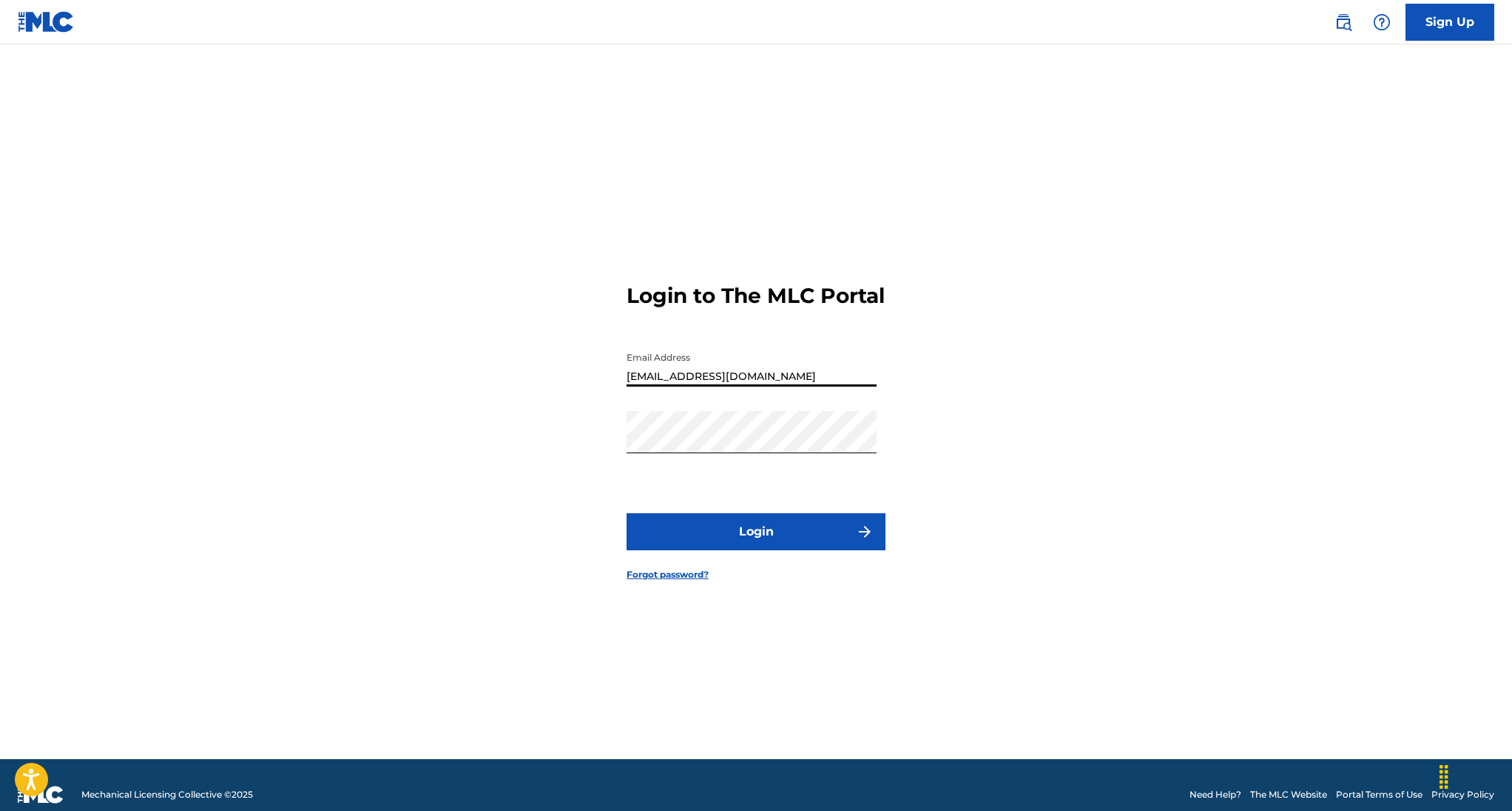
type input "[EMAIL_ADDRESS][DOMAIN_NAME]"
click at [768, 550] on button "Login" at bounding box center [756, 532] width 259 height 37
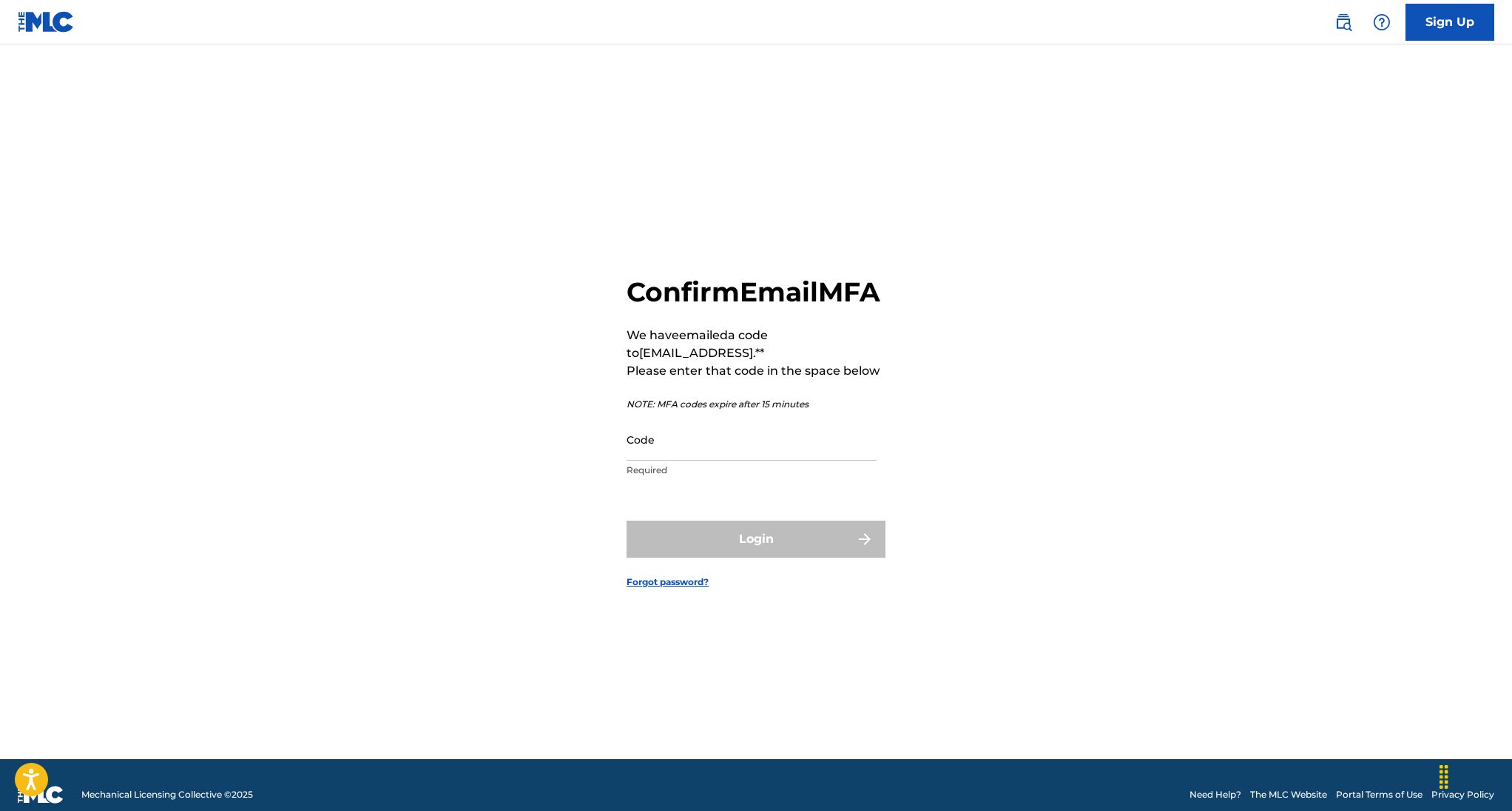
click at [689, 460] on input "Code" at bounding box center [752, 439] width 250 height 42
paste input "087879"
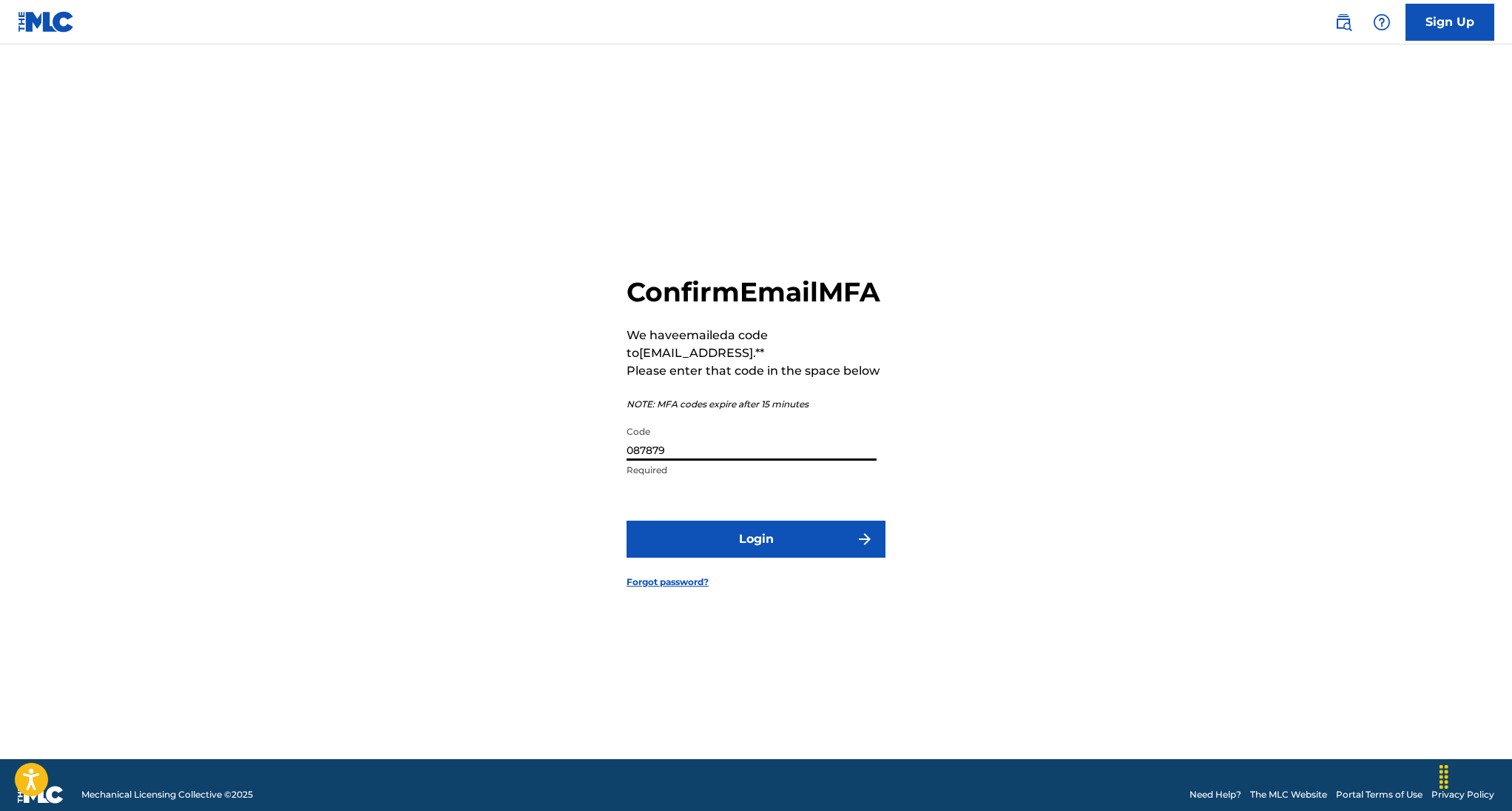
type input "087879"
click at [762, 553] on button "Login" at bounding box center [756, 539] width 259 height 37
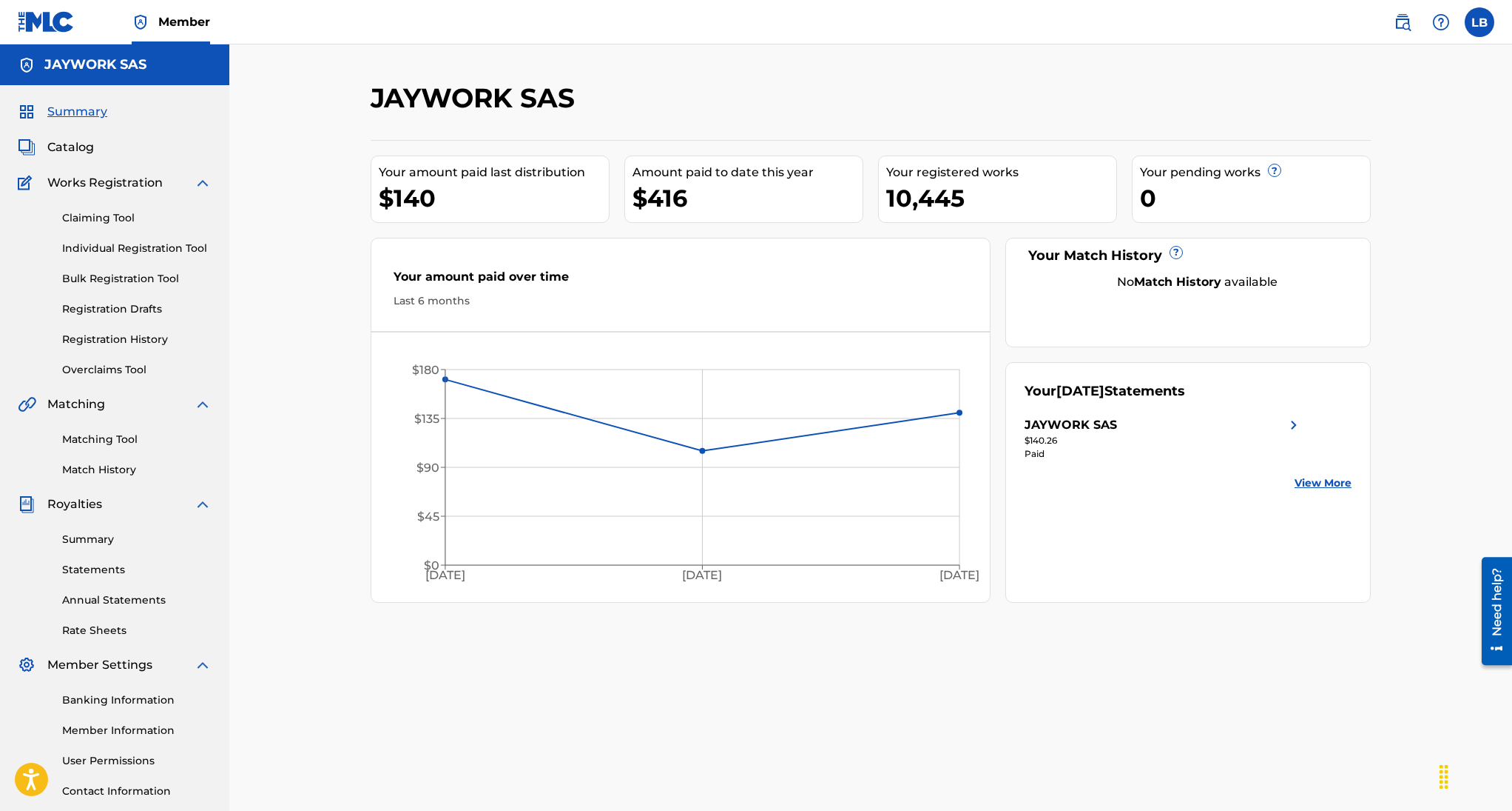
click at [91, 538] on link "Summary" at bounding box center [137, 539] width 149 height 16
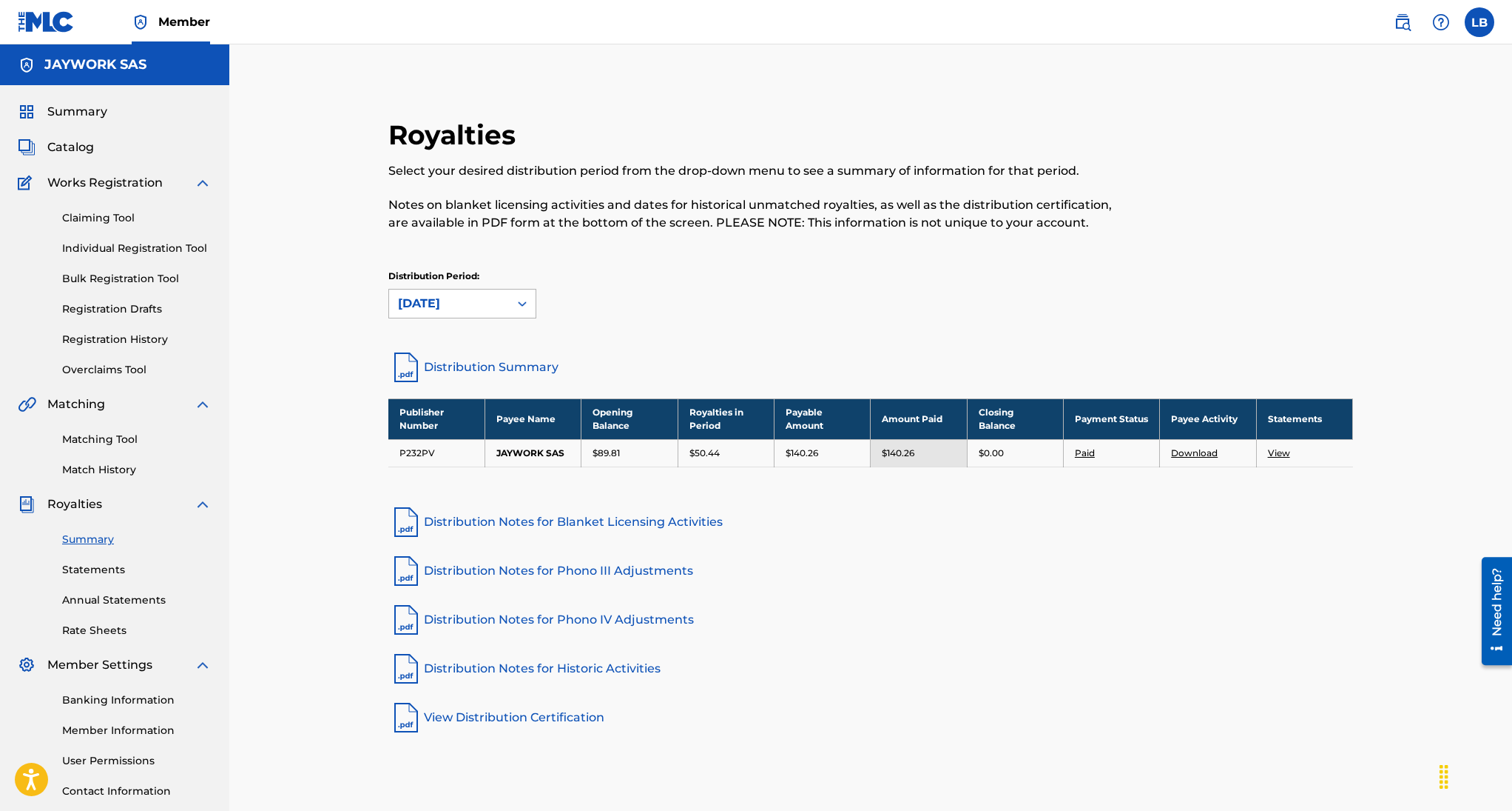
click at [525, 306] on icon at bounding box center [522, 303] width 15 height 15
click at [614, 324] on div "Distribution Period: [DATE]" at bounding box center [870, 301] width 964 height 63
click at [122, 374] on link "Overclaims Tool" at bounding box center [137, 370] width 149 height 16
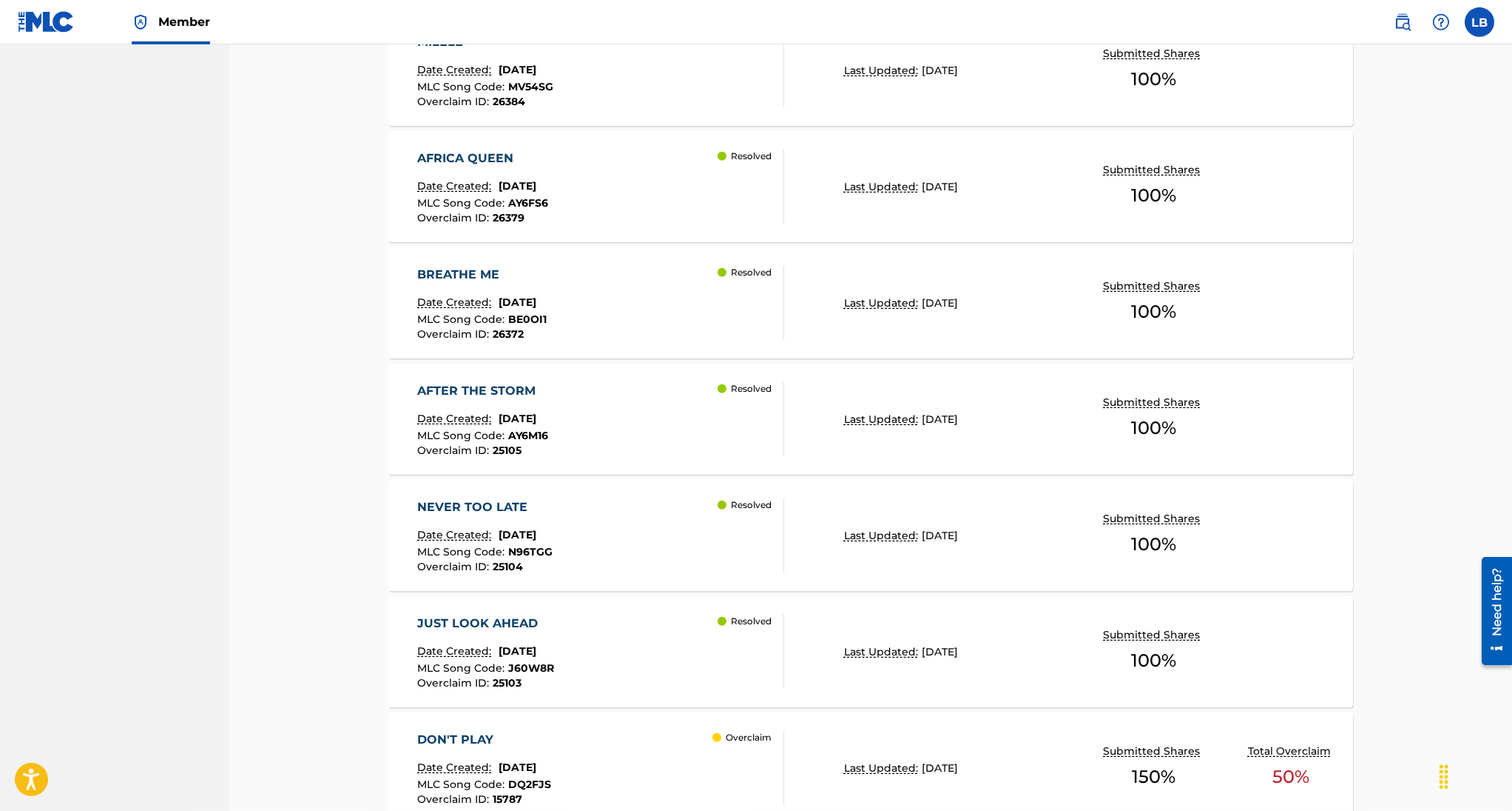
scroll to position [1015, 0]
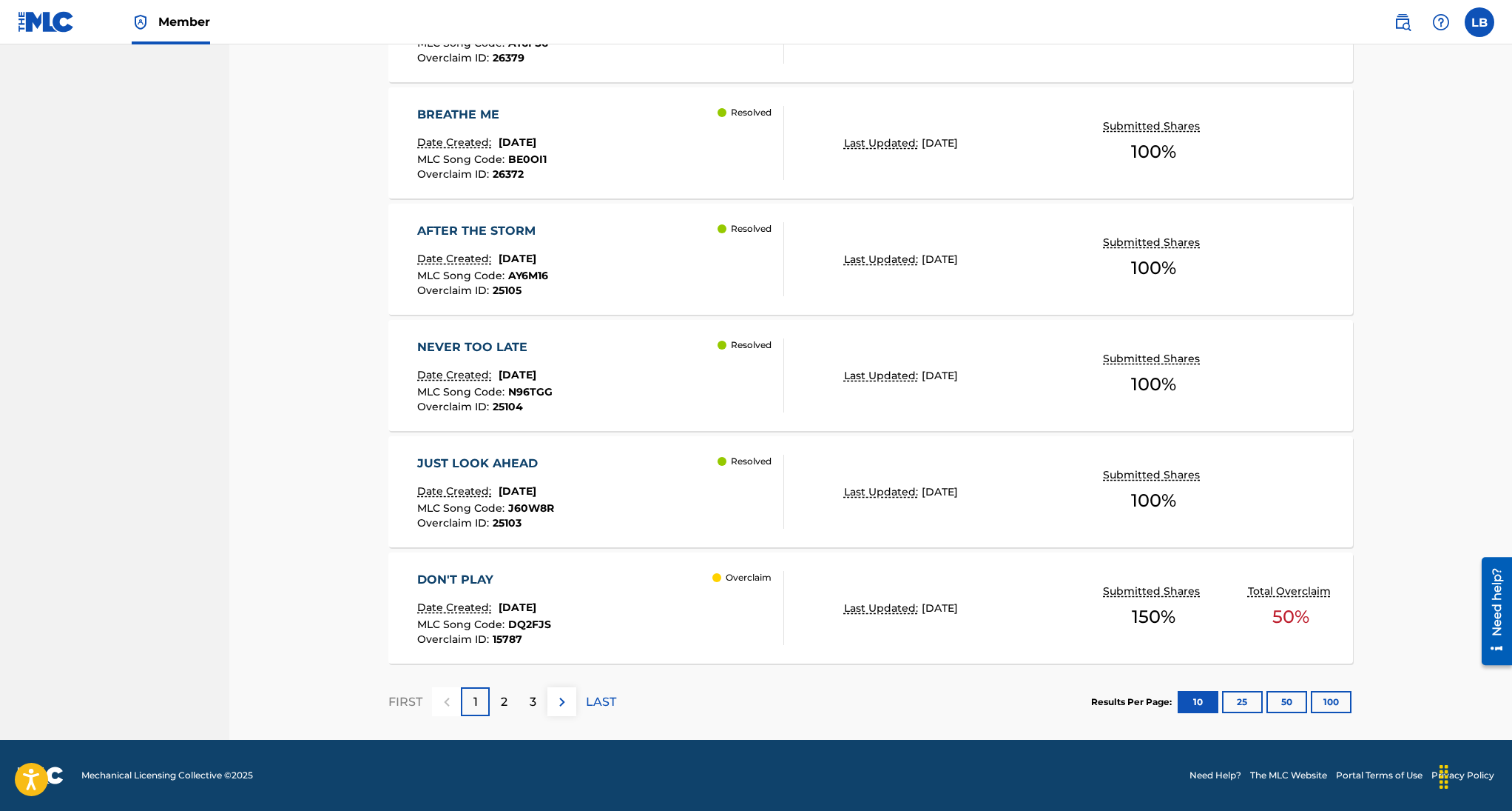
click at [589, 586] on div "DON'T PLAY Date Created: [DATE] MLC Song Code : DQ2FJS Overclaim ID : 15787 Ove…" at bounding box center [600, 608] width 367 height 74
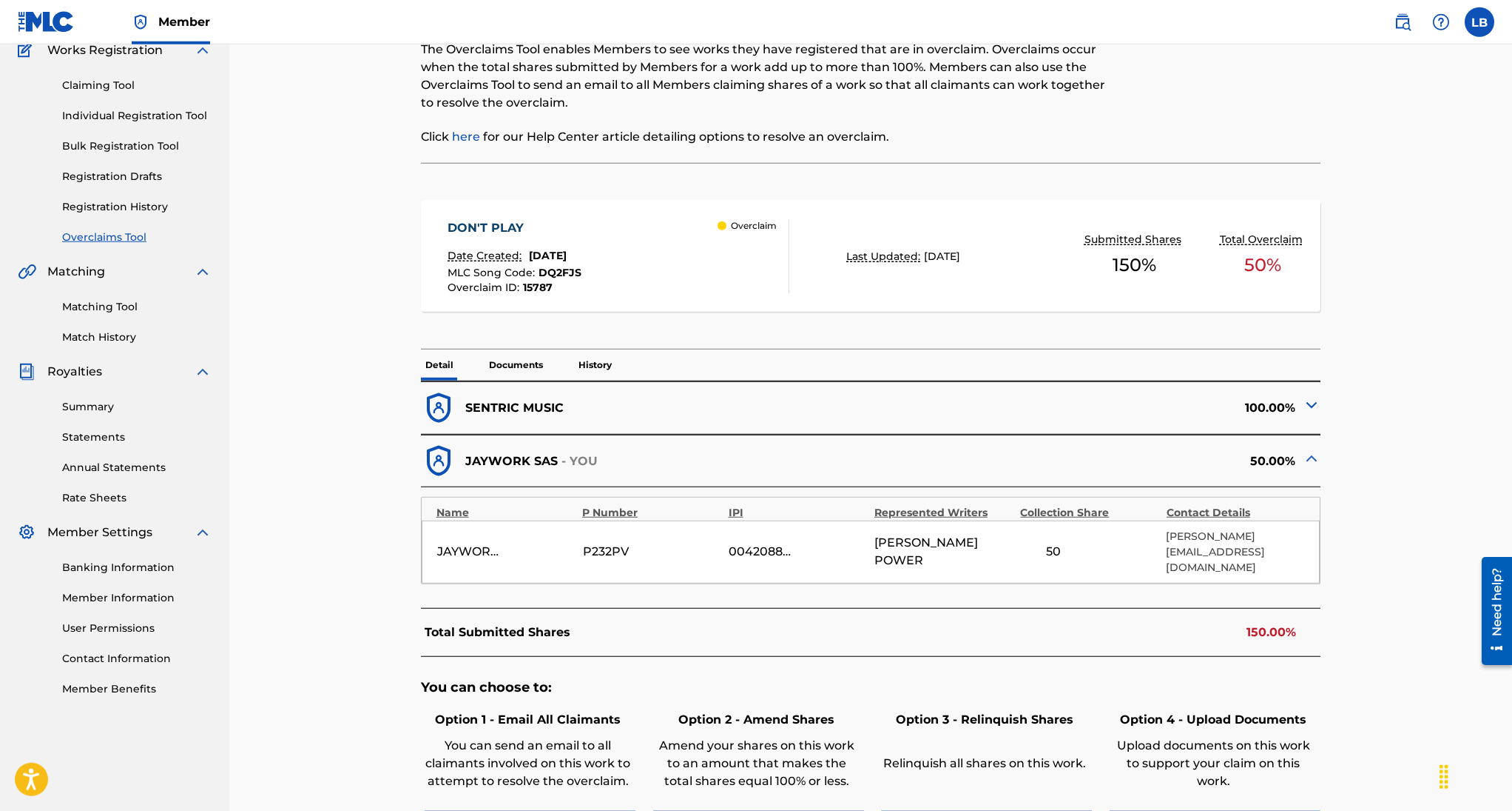
scroll to position [227, 0]
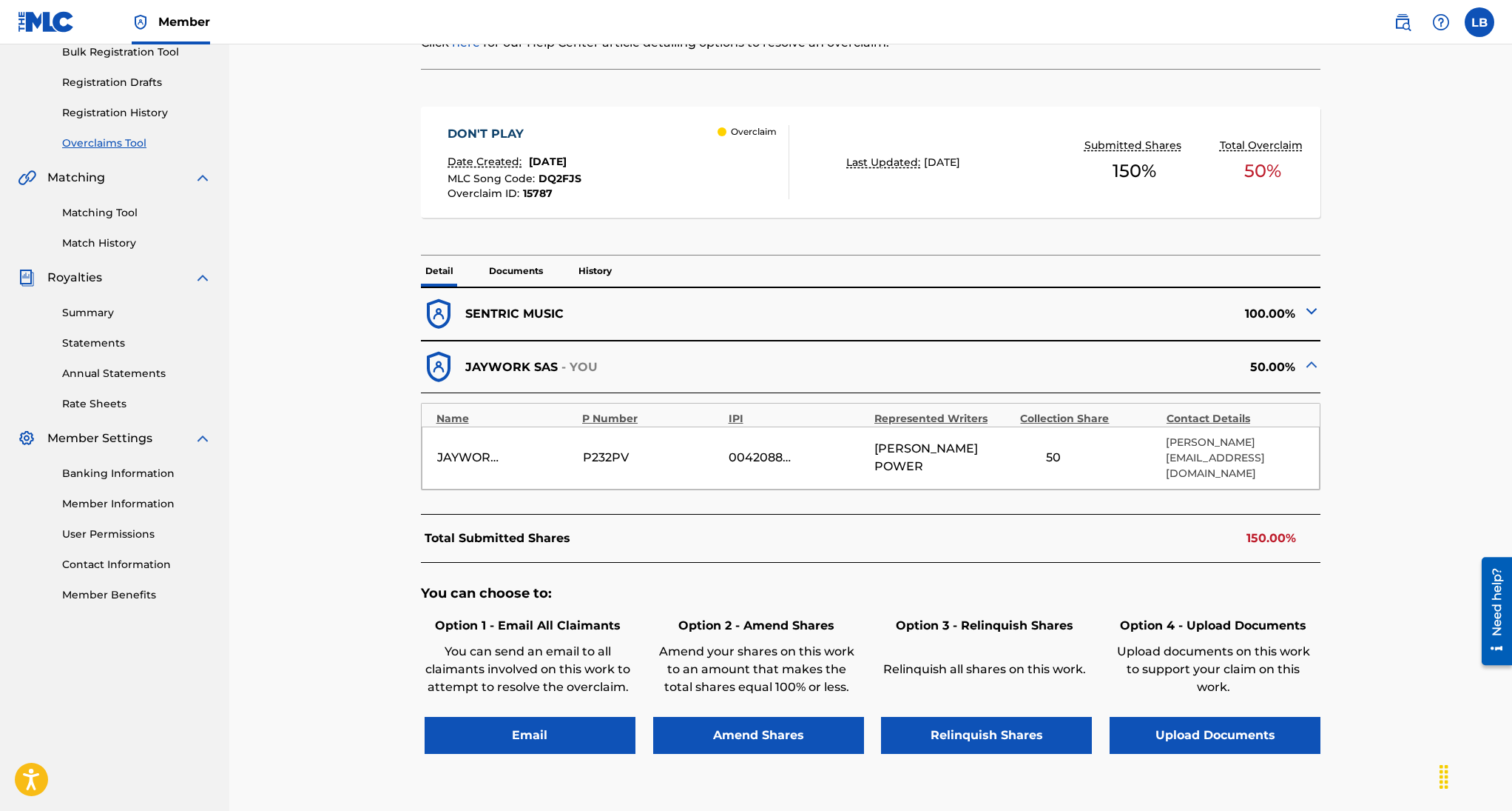
click at [647, 449] on div "P232PV" at bounding box center [616, 457] width 66 height 18
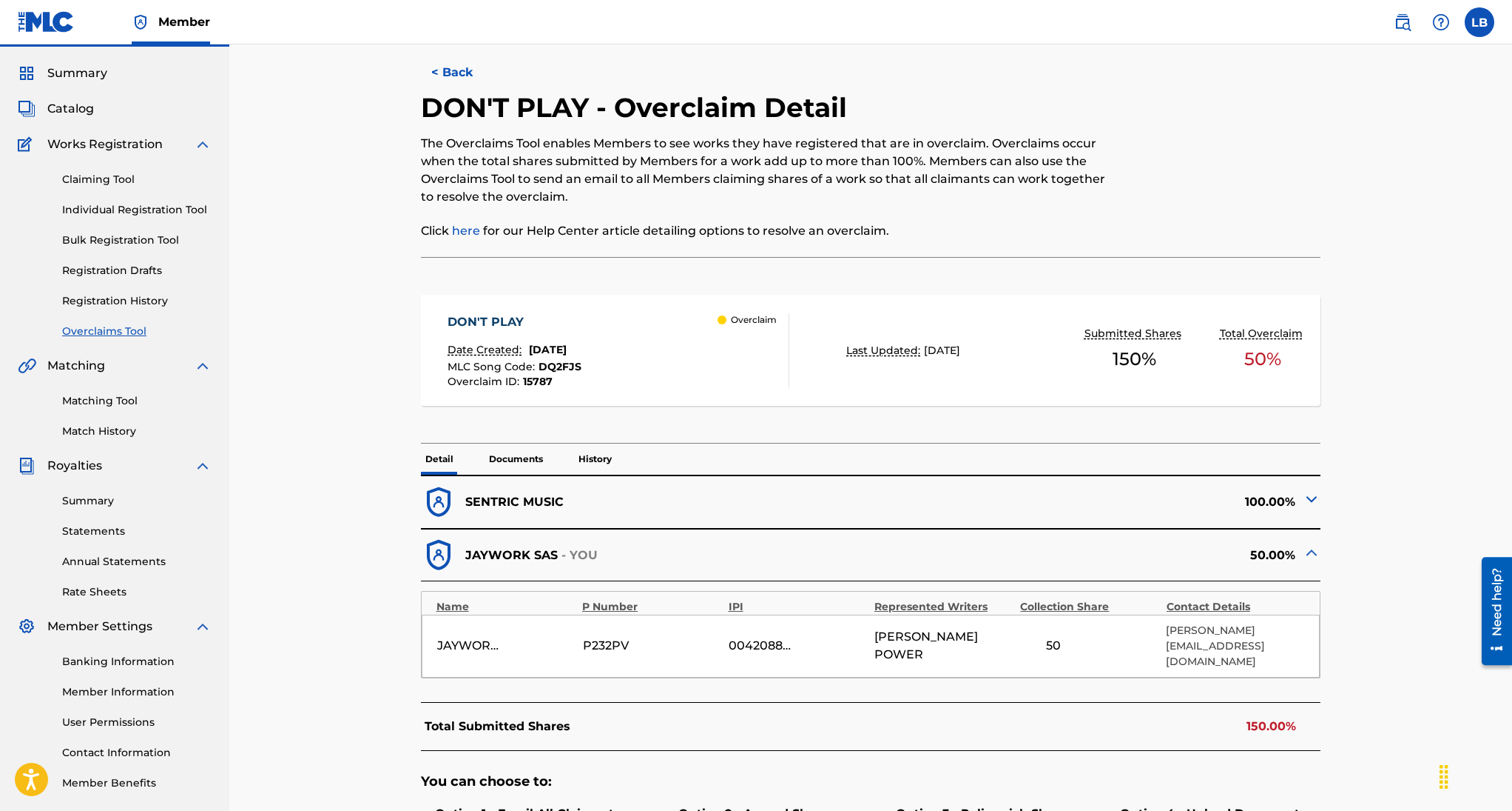
scroll to position [0, 0]
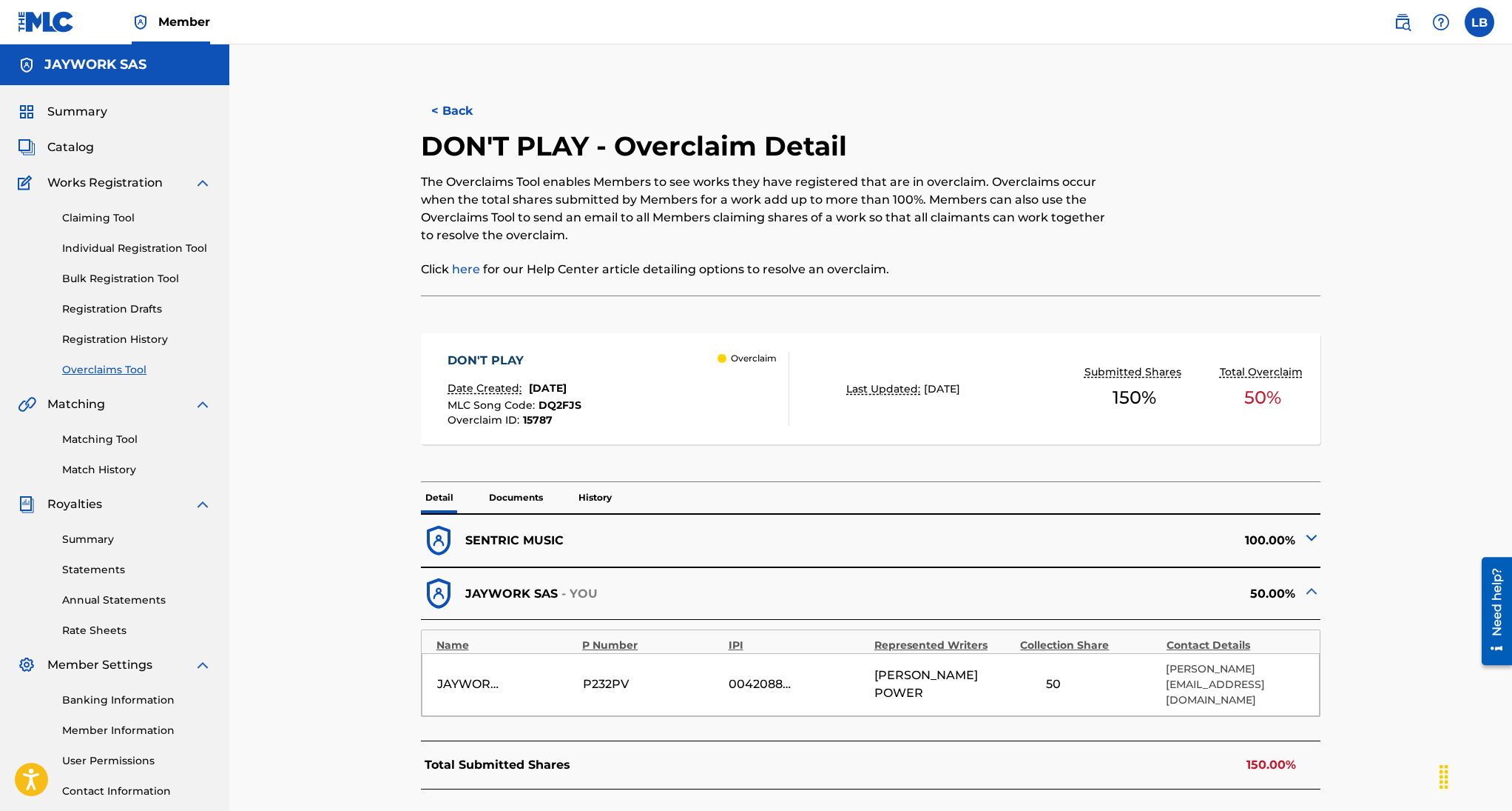
click at [456, 109] on button "< Back" at bounding box center [465, 111] width 89 height 37
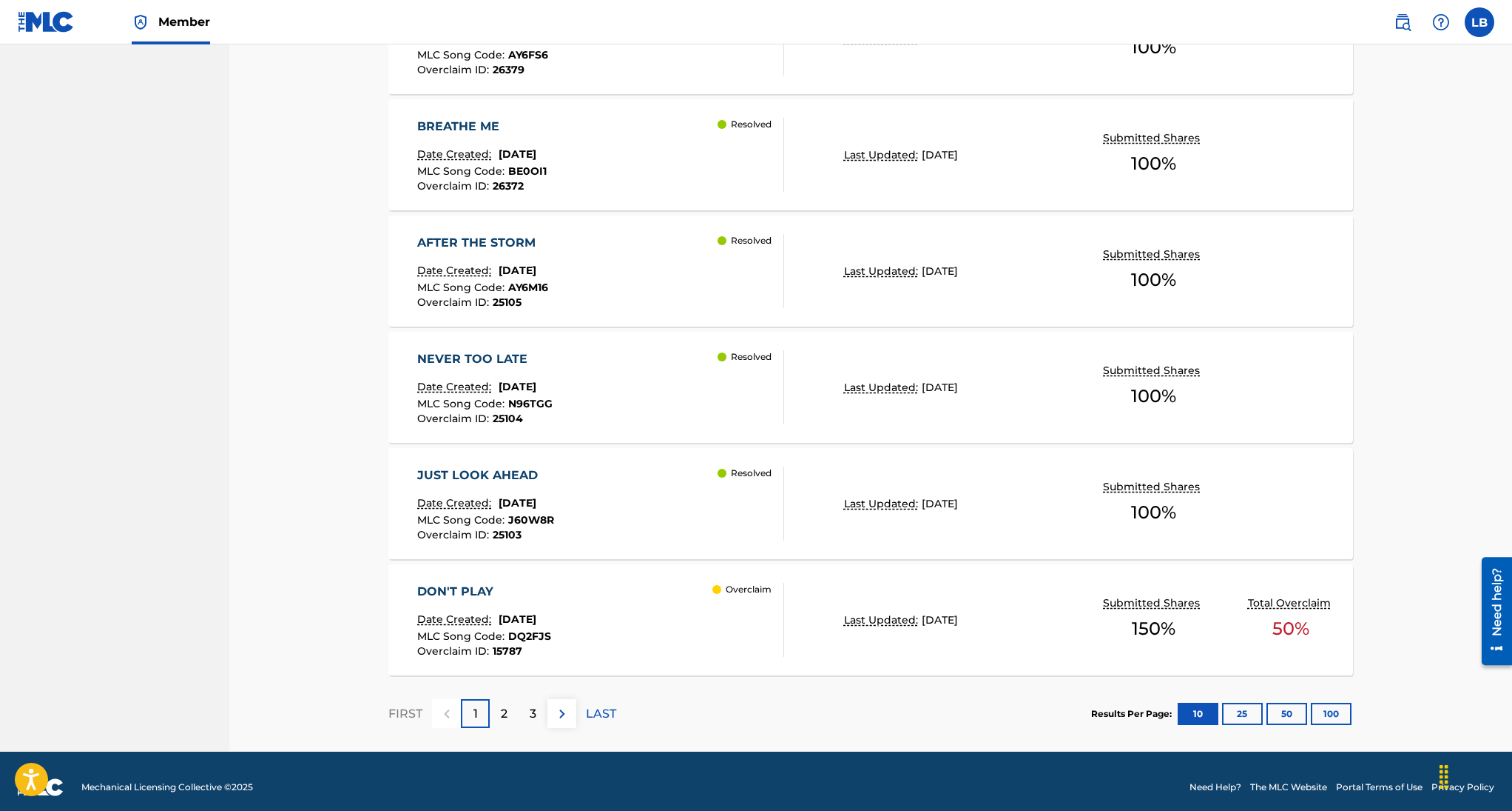
scroll to position [1015, 0]
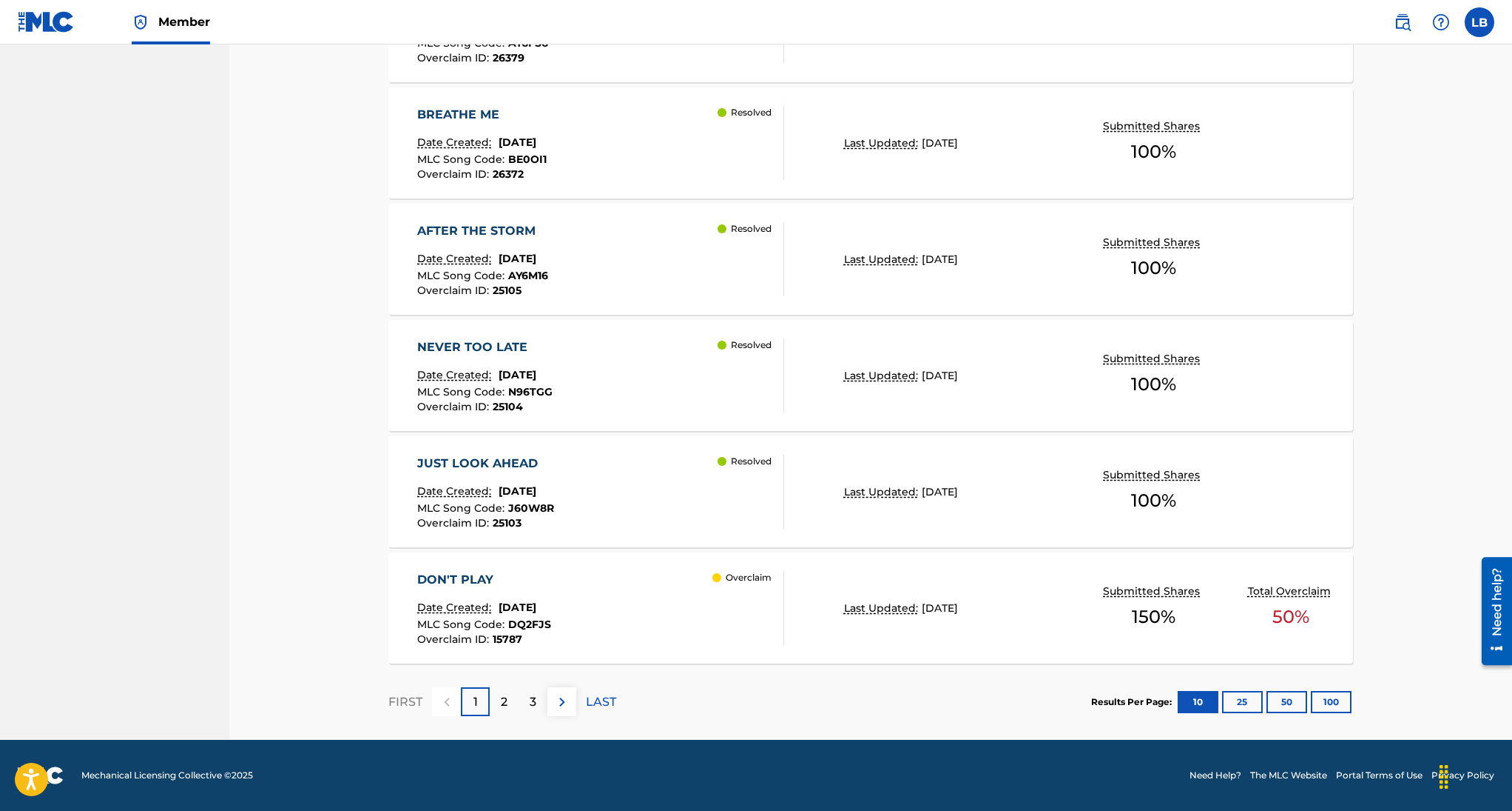
click at [509, 704] on div "2" at bounding box center [504, 701] width 29 height 29
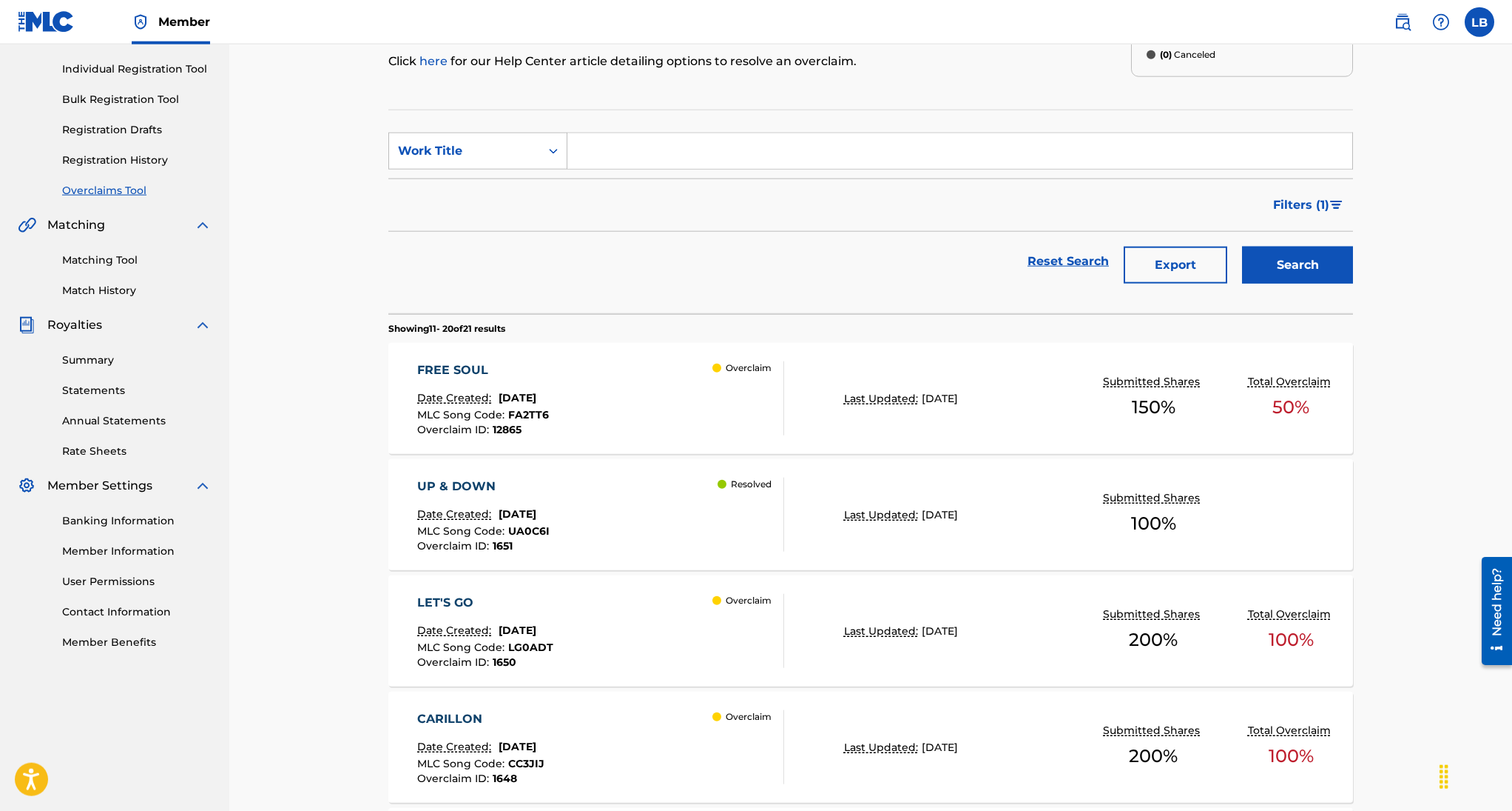
scroll to position [259, 0]
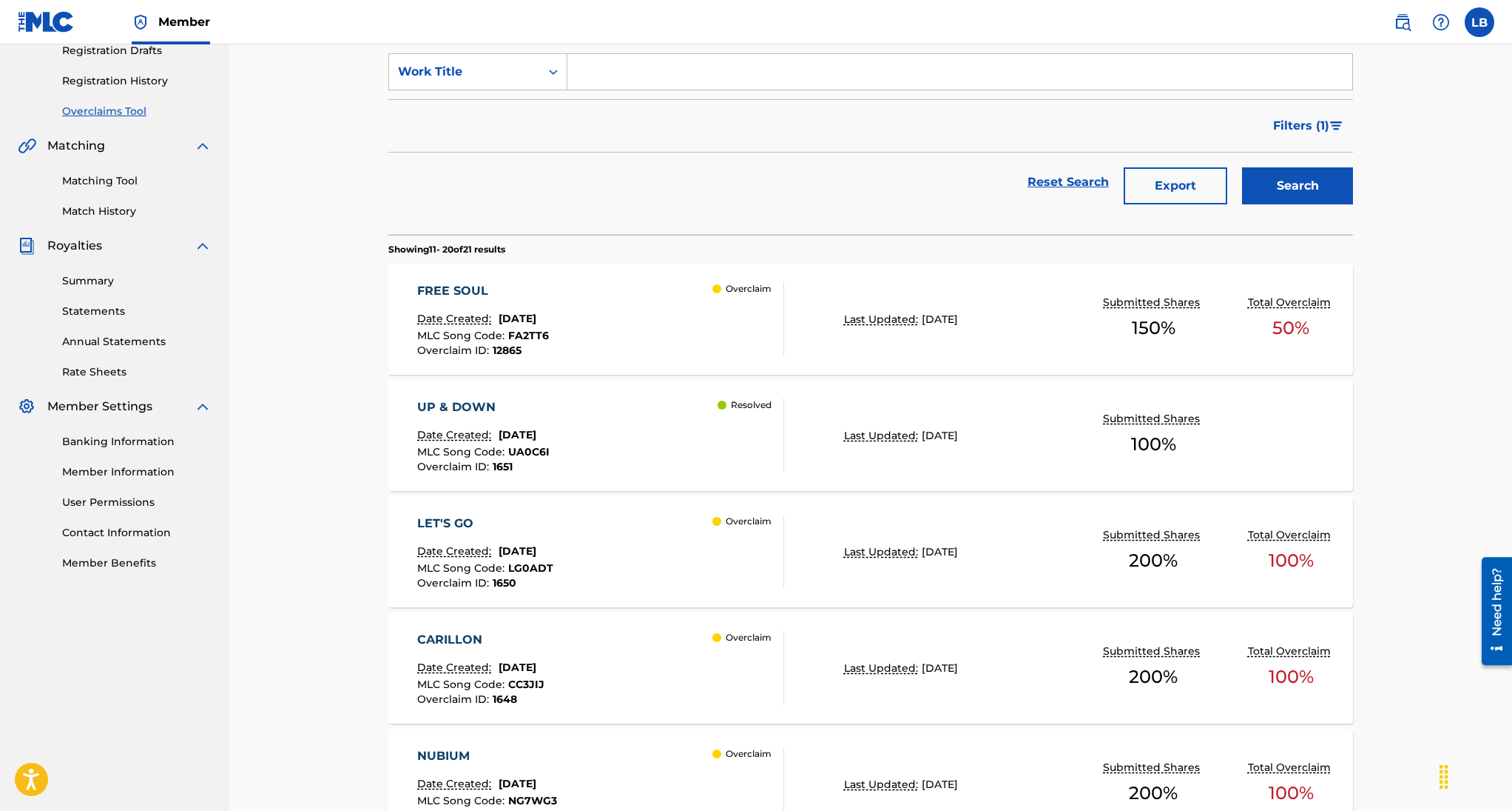
click at [692, 327] on div "FREE SOUL Date Created: [DATE] MLC Song Code : FA2TT6 Overclaim ID : 12865 Over…" at bounding box center [600, 318] width 367 height 74
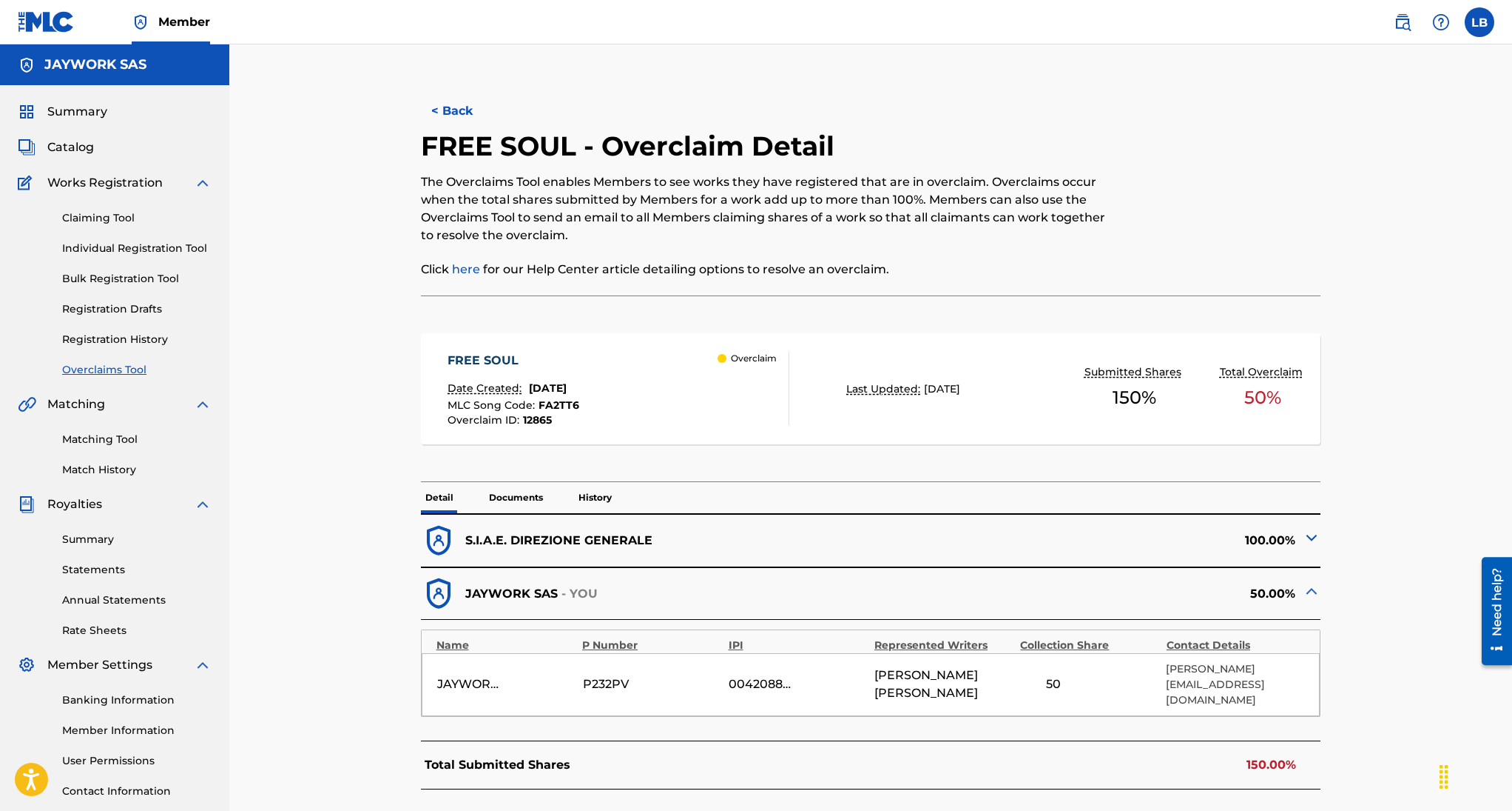
click at [450, 115] on button "< Back" at bounding box center [465, 111] width 89 height 37
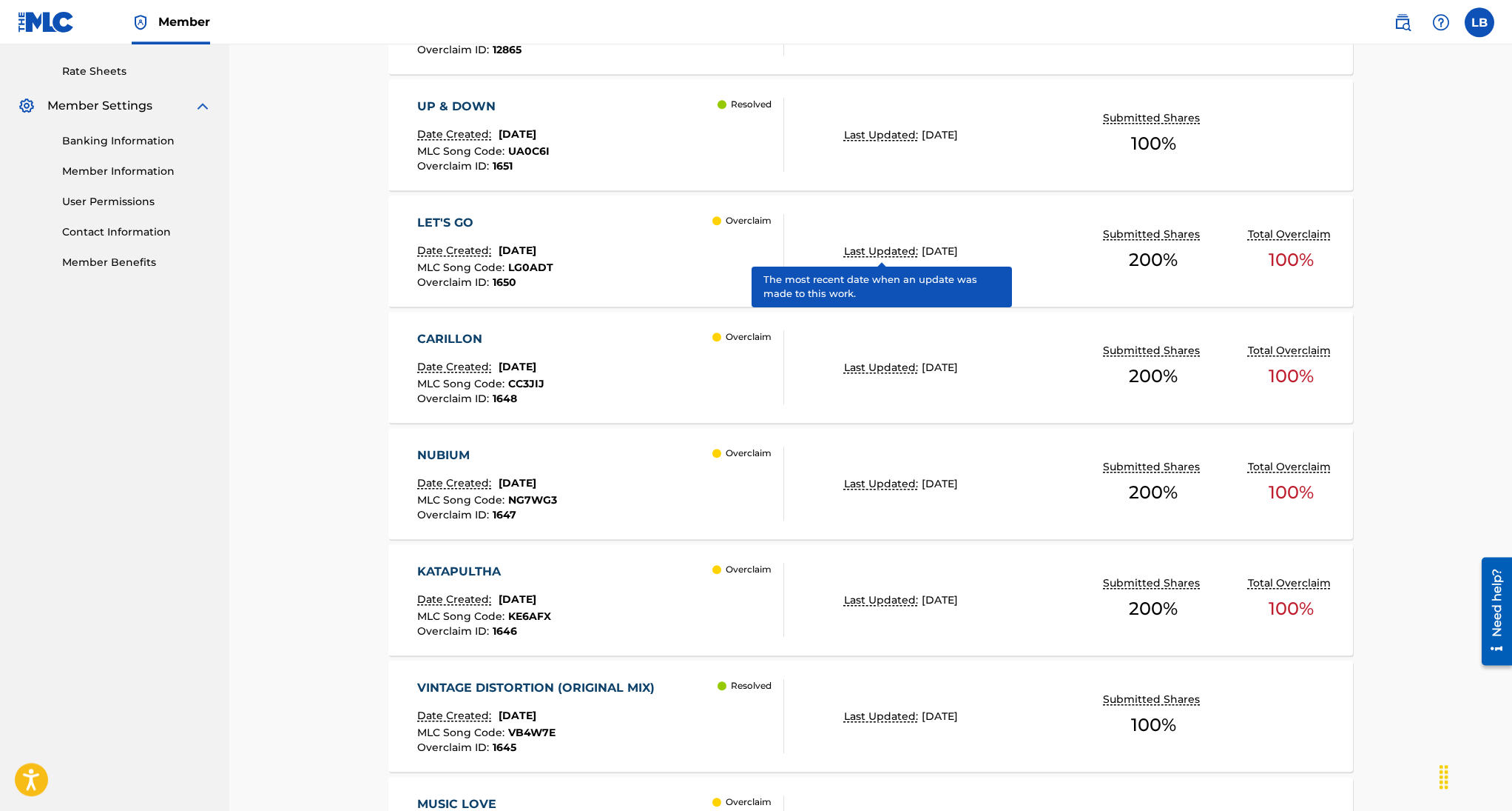
scroll to position [560, 0]
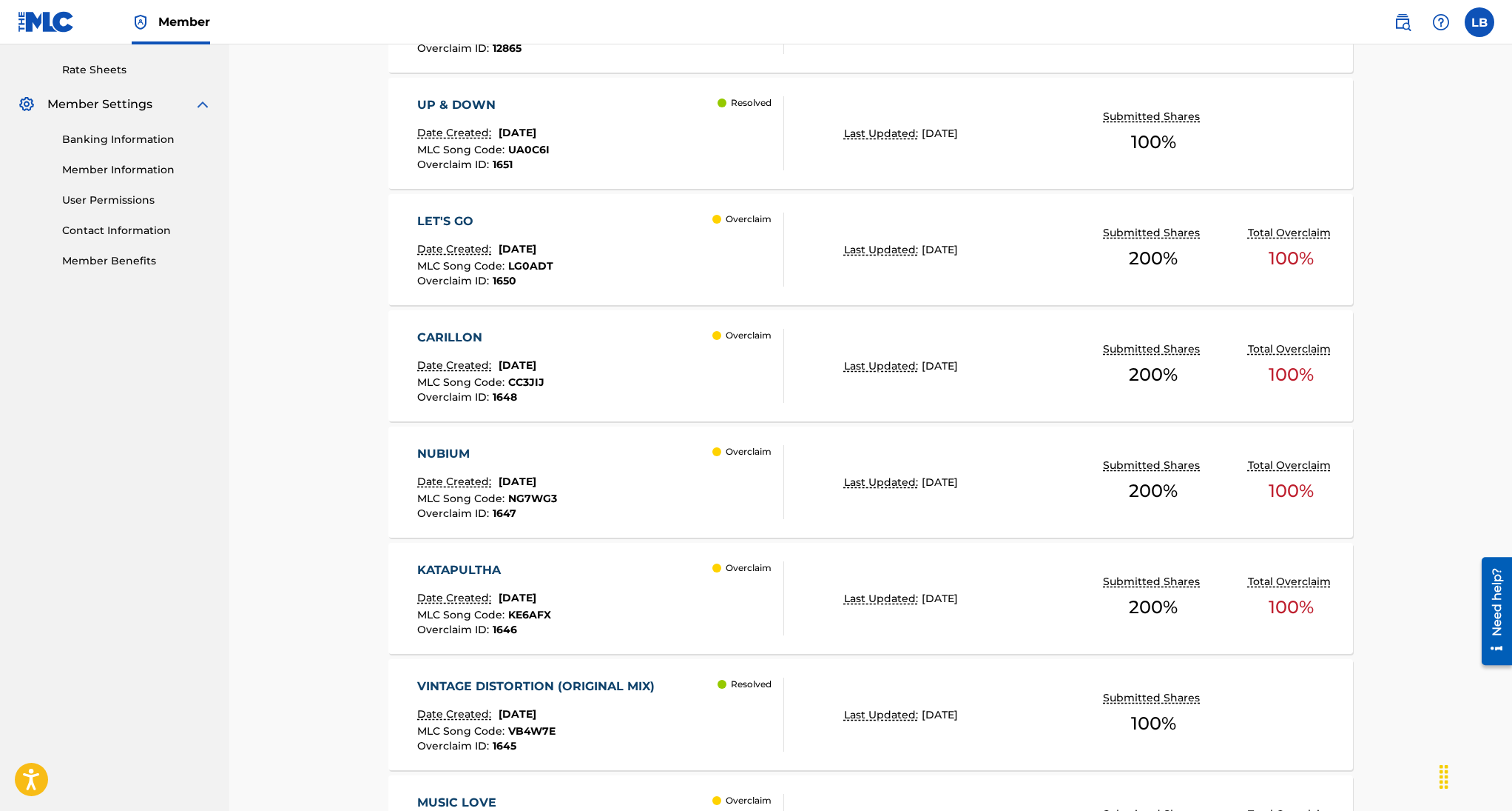
click at [654, 245] on div "LET'S GO Date Created: [DATE] MLC Song Code : LG0ADT Overclaim ID : 1650 Overcl…" at bounding box center [600, 249] width 367 height 74
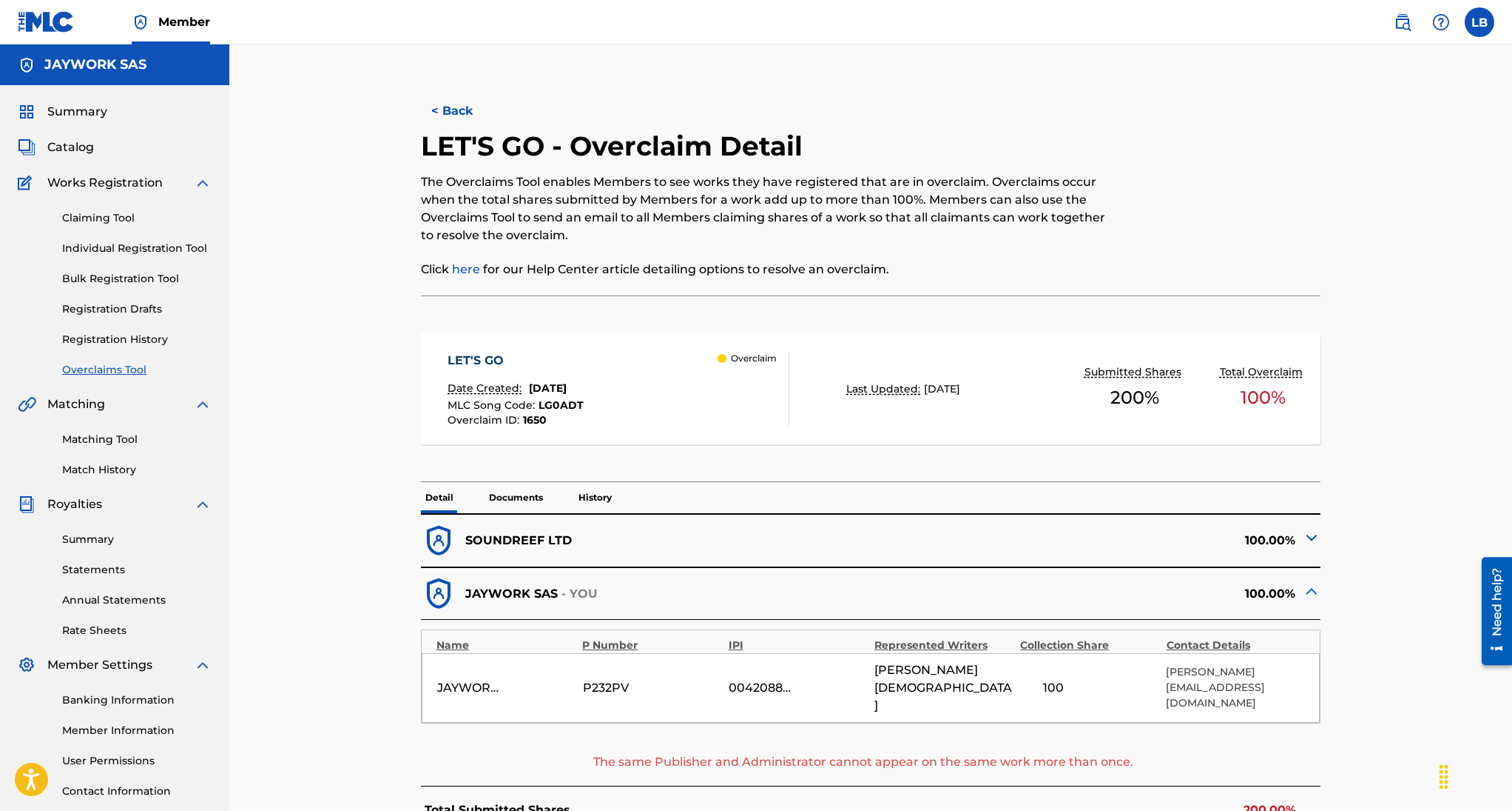
click at [683, 546] on div "SOUNDREEF LTD" at bounding box center [645, 540] width 450 height 36
click at [1311, 541] on img at bounding box center [1311, 537] width 18 height 18
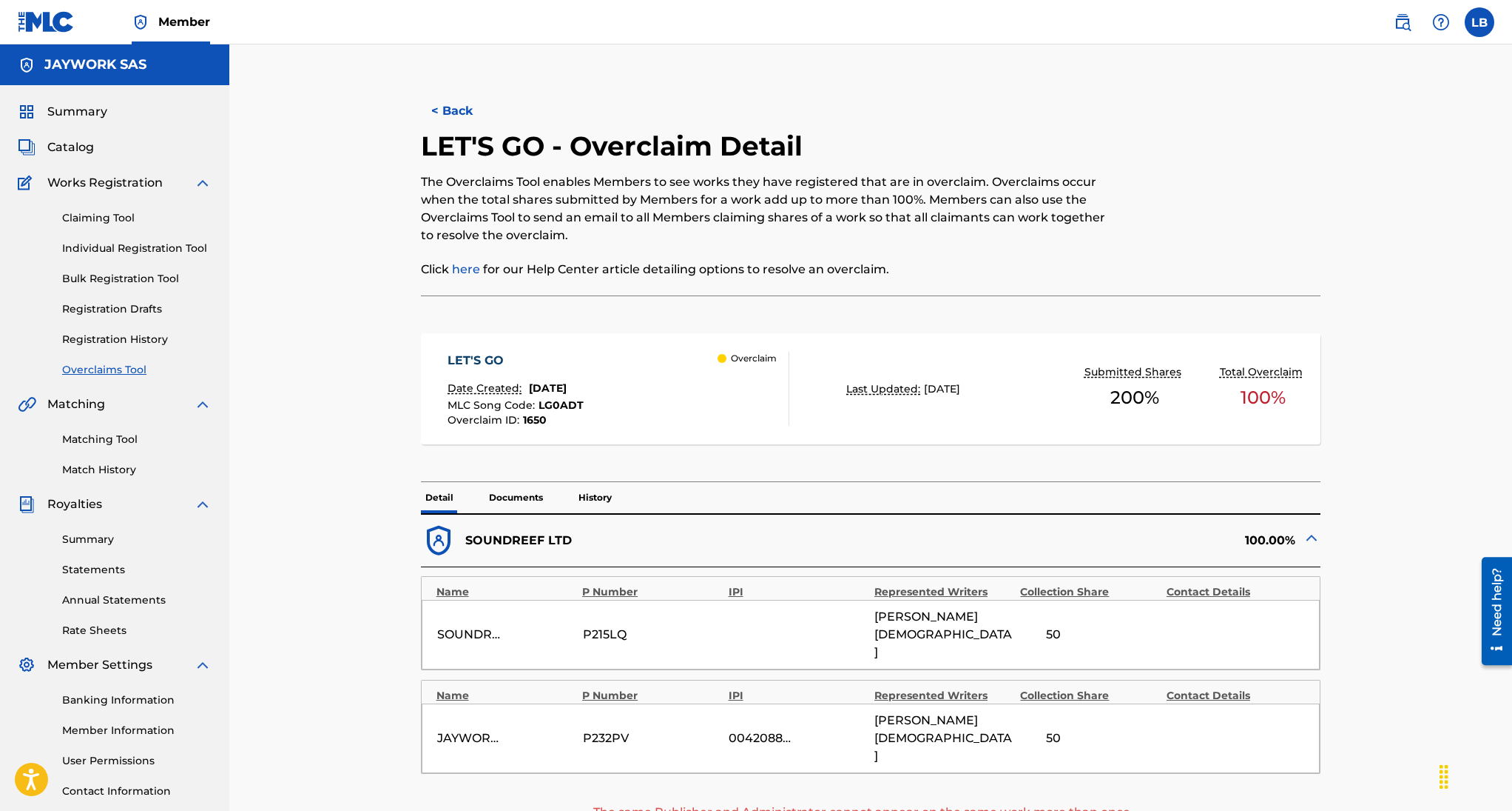
click at [1314, 538] on img at bounding box center [1311, 537] width 18 height 18
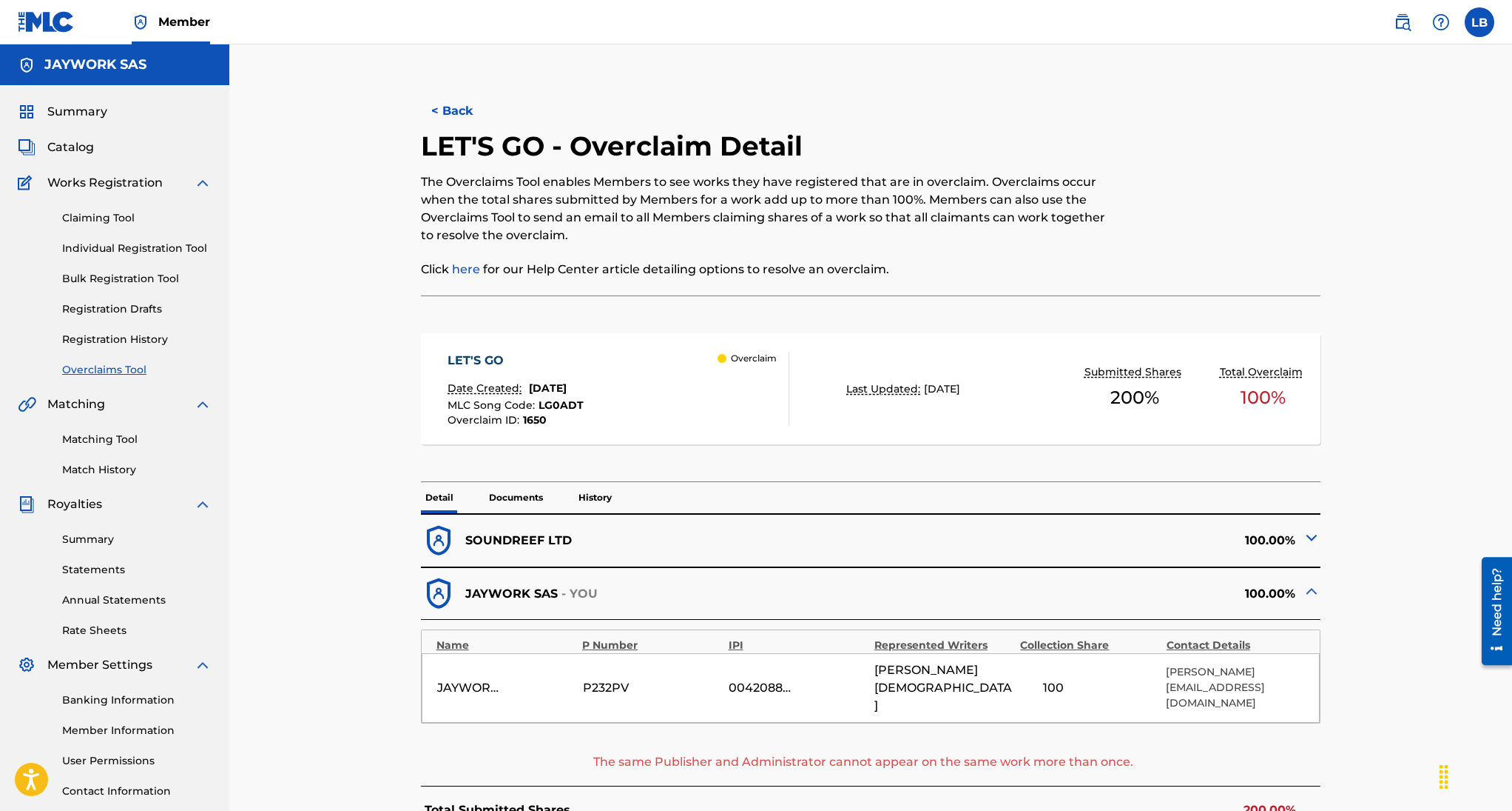
click at [469, 109] on button "< Back" at bounding box center [465, 111] width 89 height 37
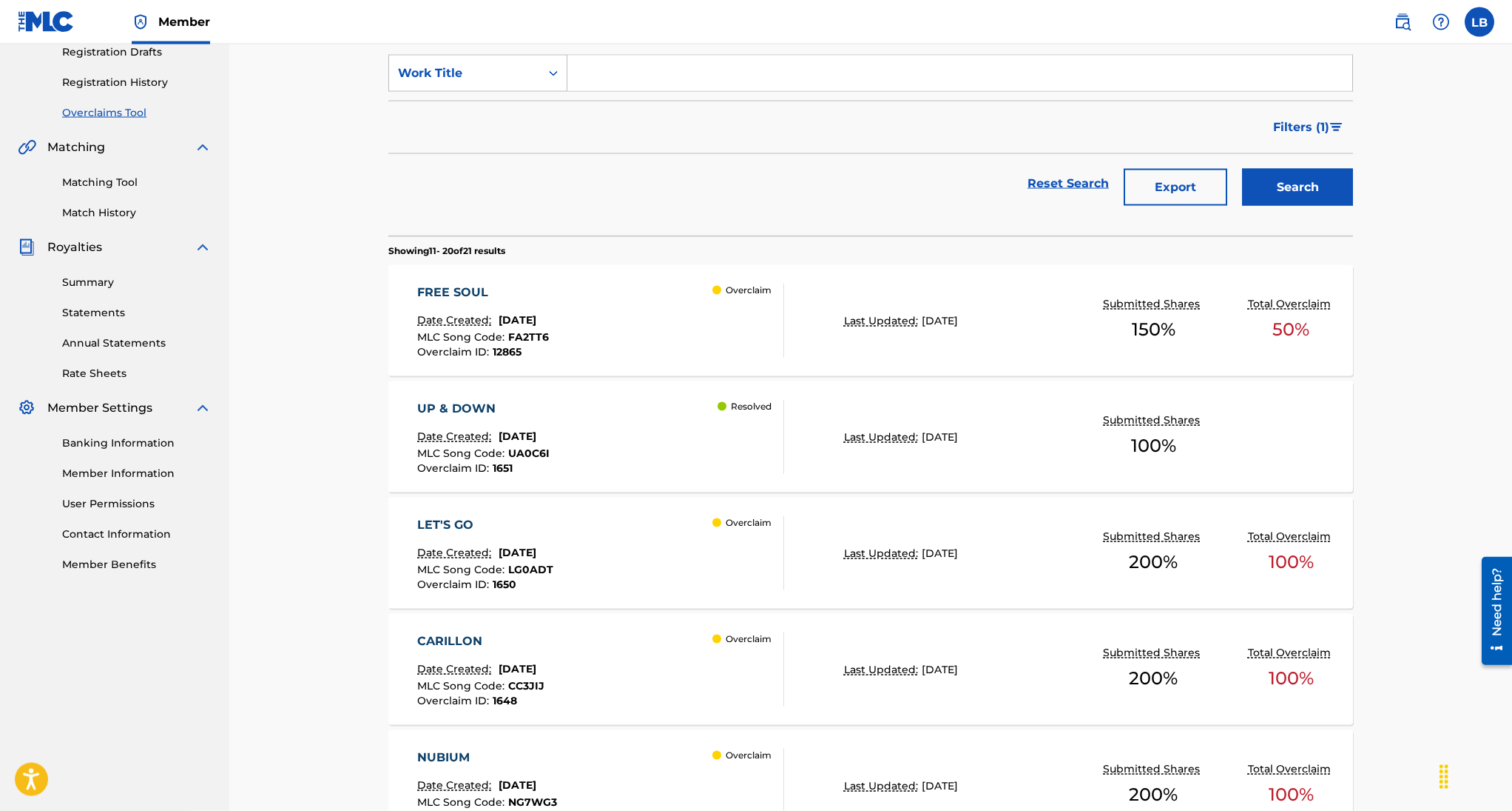
scroll to position [259, 0]
click at [1185, 193] on button "Export" at bounding box center [1175, 186] width 104 height 37
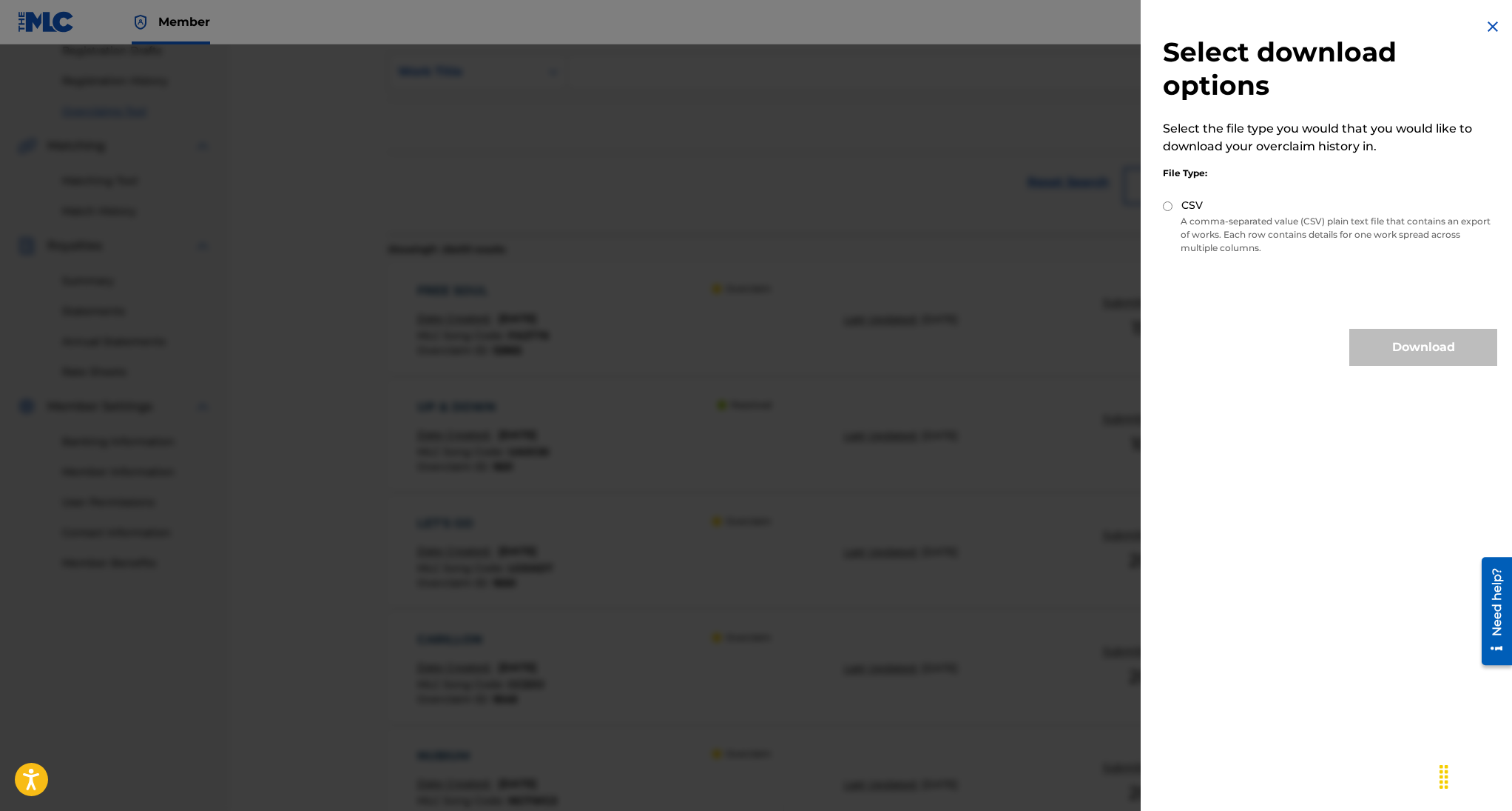
click at [1168, 203] on input "CSV" at bounding box center [1168, 206] width 9 height 9
radio input "true"
click at [1394, 340] on button "Download" at bounding box center [1423, 347] width 148 height 37
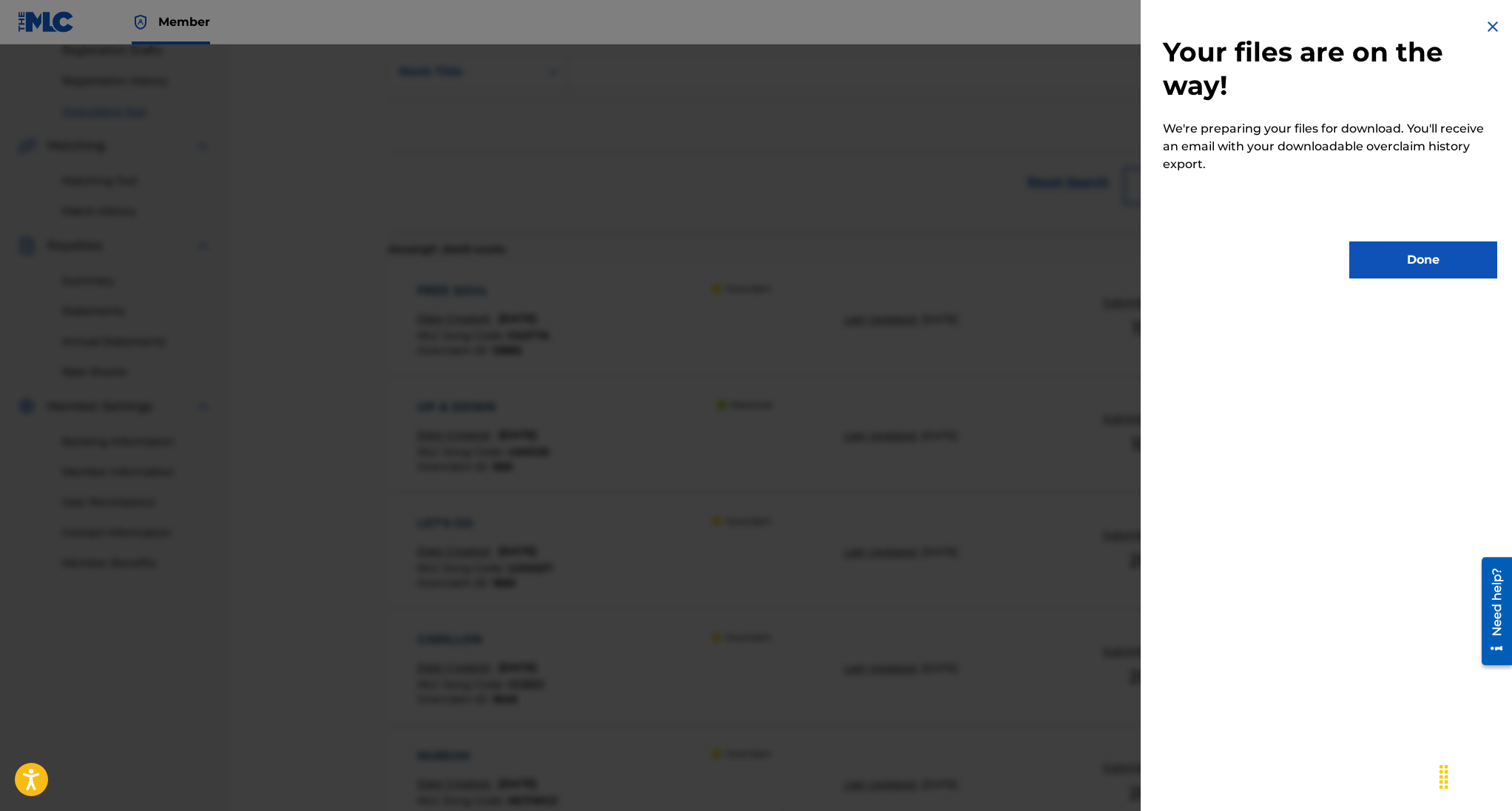
click at [1493, 34] on img at bounding box center [1492, 26] width 18 height 18
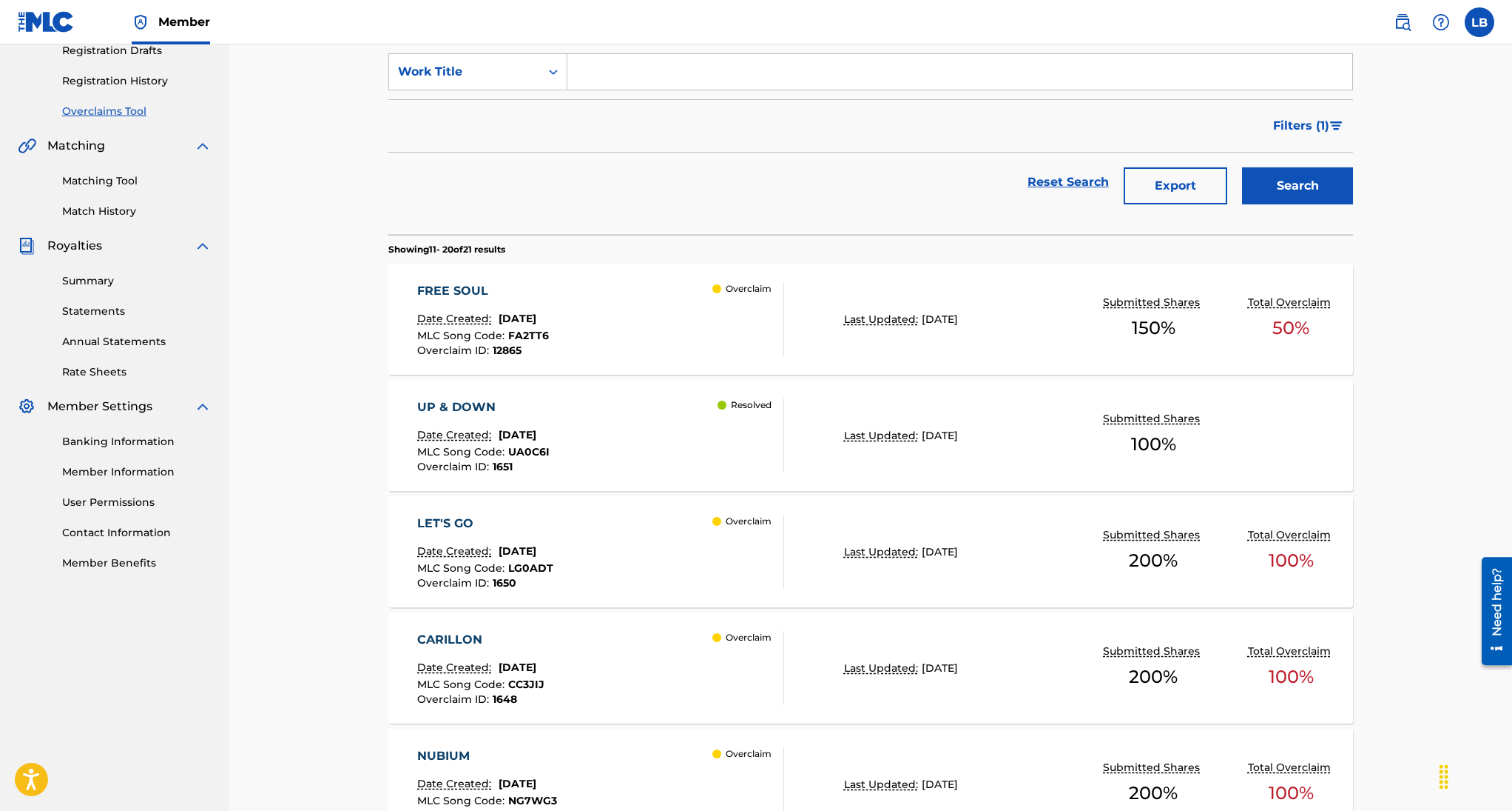
click at [1307, 130] on span "Filters ( 1 )" at bounding box center [1301, 125] width 56 height 18
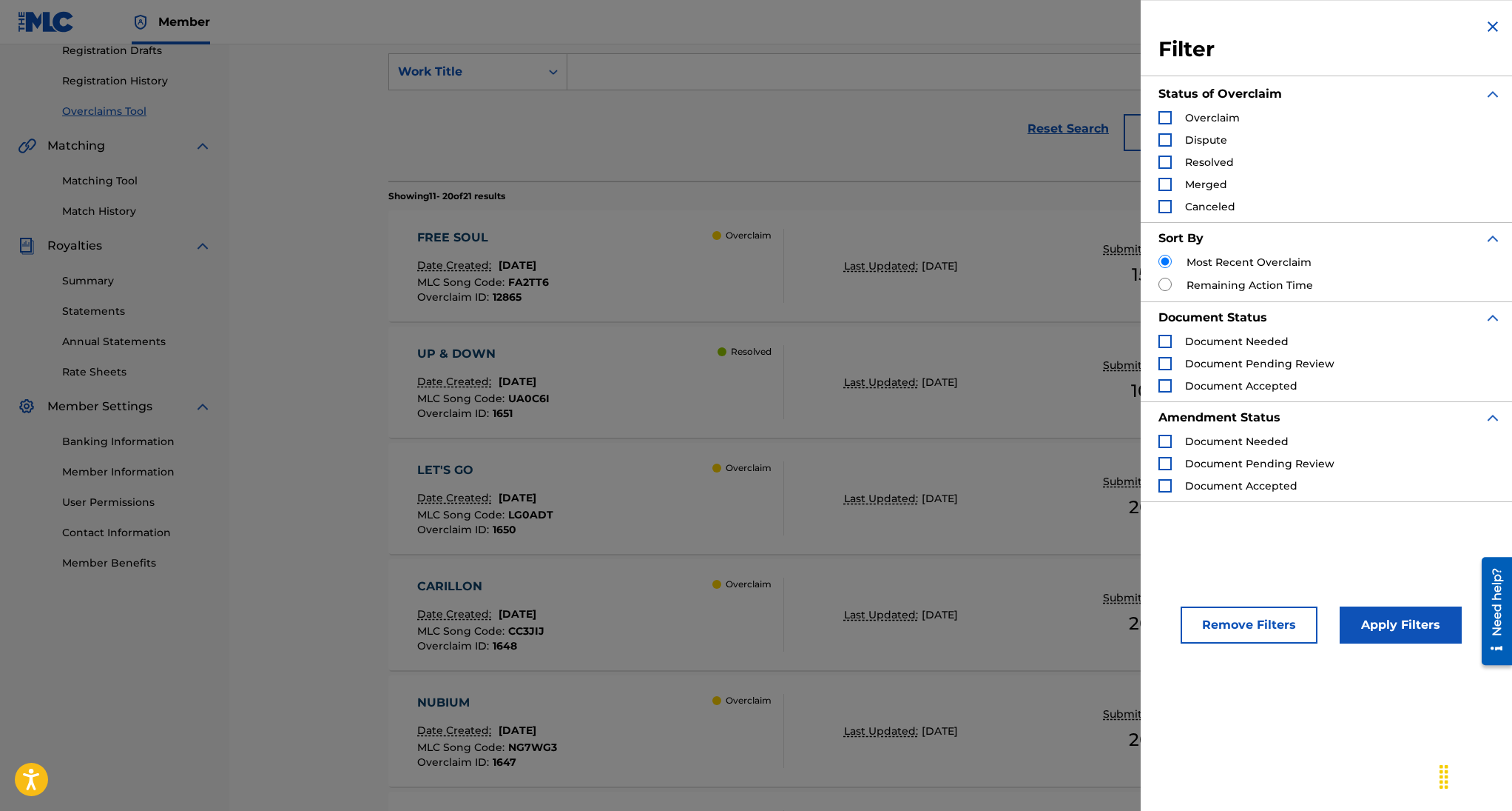
click at [1164, 120] on div "Search Form" at bounding box center [1165, 118] width 13 height 13
click at [1414, 628] on button "Apply Filters" at bounding box center [1400, 625] width 122 height 37
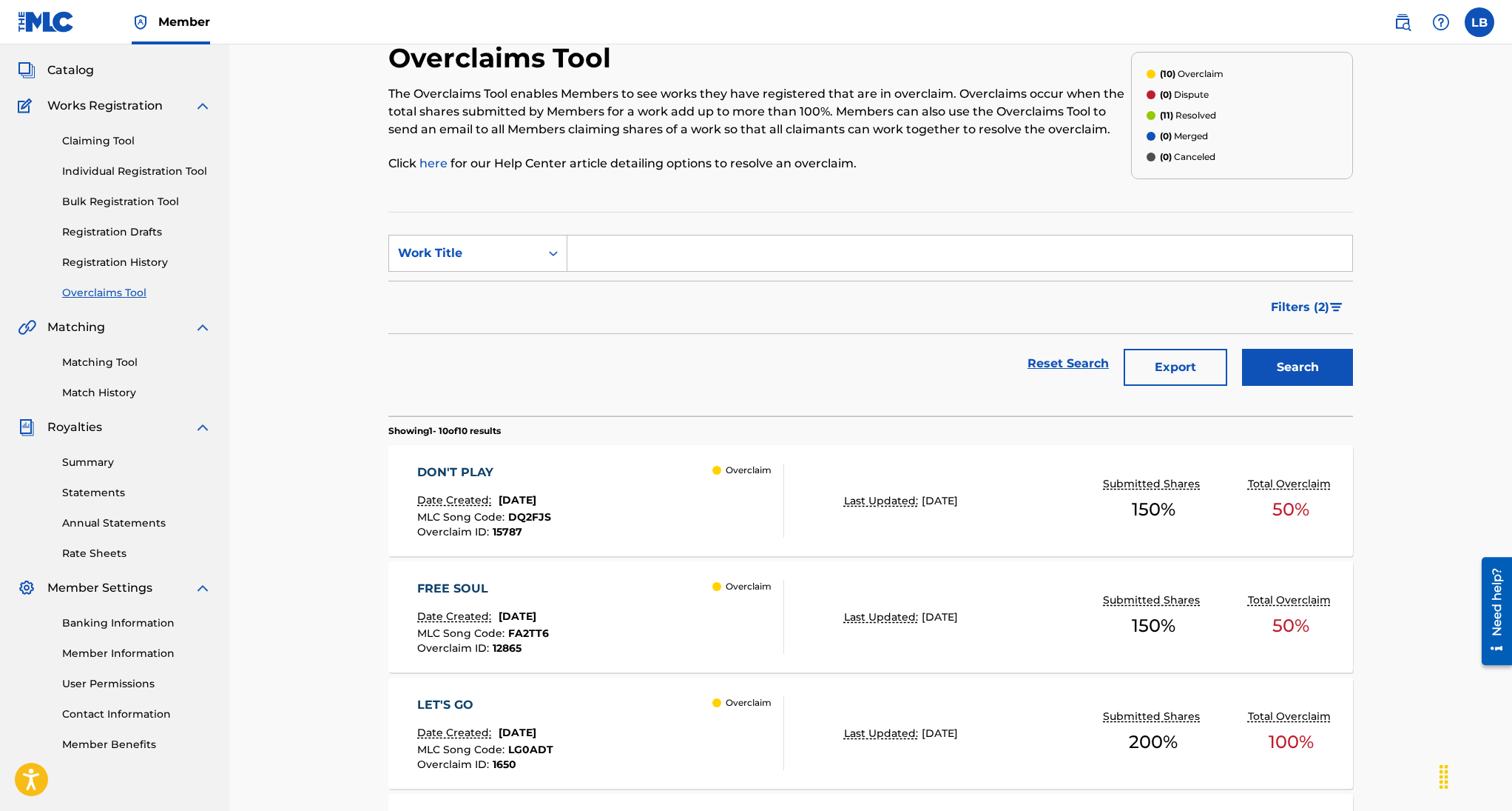
scroll to position [27, 0]
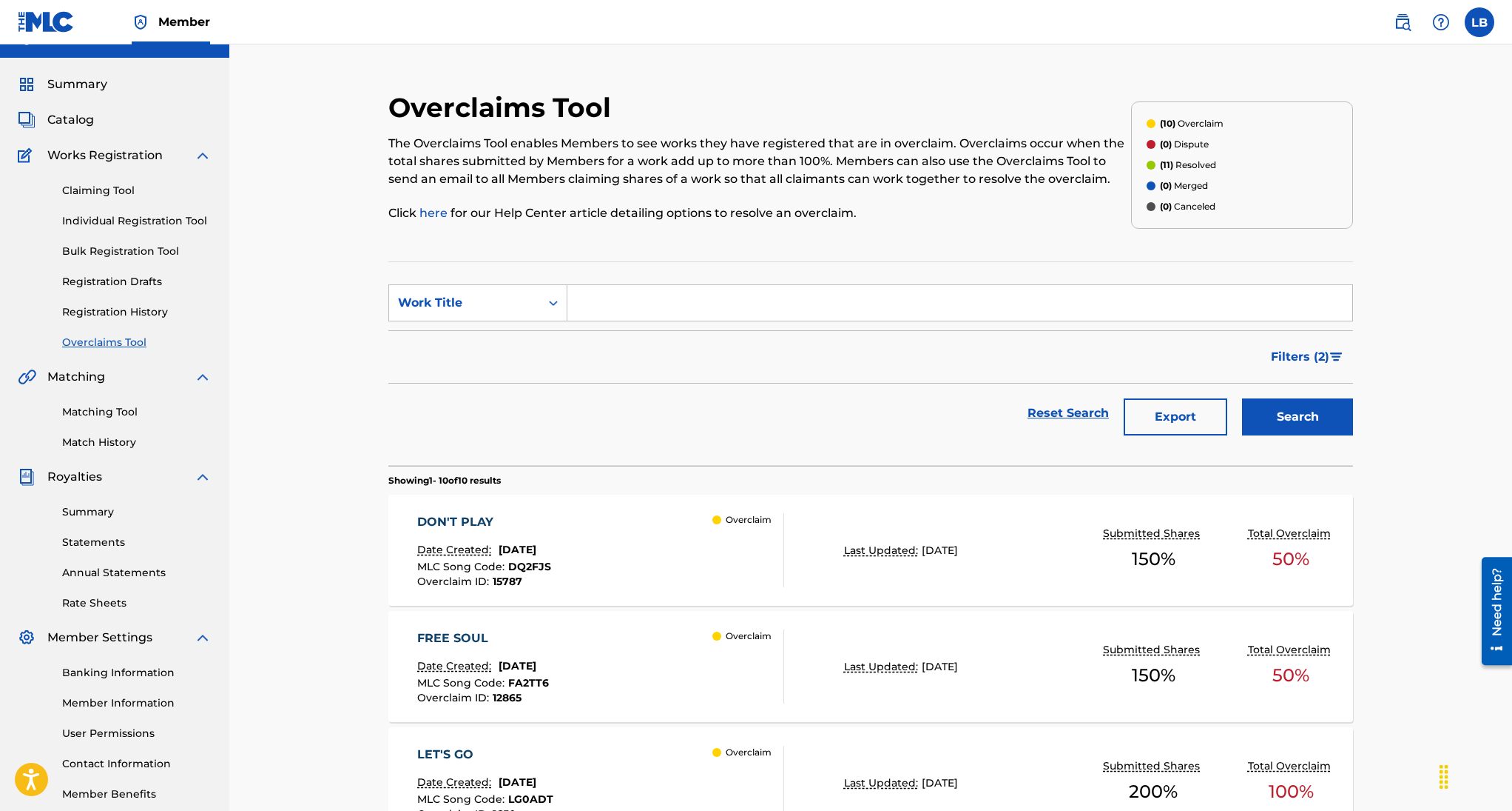
click at [1175, 423] on button "Export" at bounding box center [1175, 417] width 104 height 37
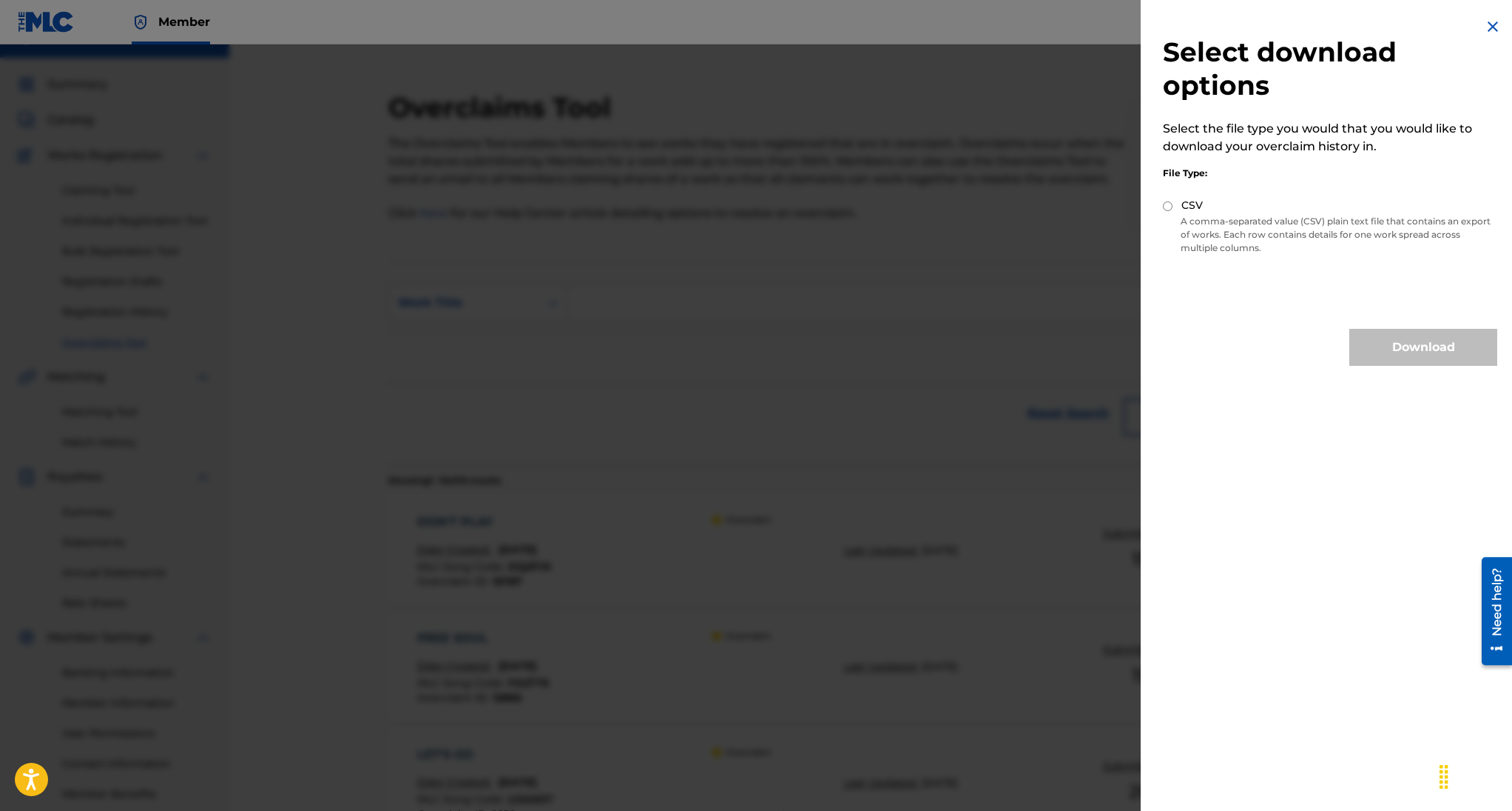
click at [1168, 203] on input "CSV" at bounding box center [1168, 206] width 9 height 9
radio input "true"
click at [1412, 351] on button "Download" at bounding box center [1423, 347] width 148 height 37
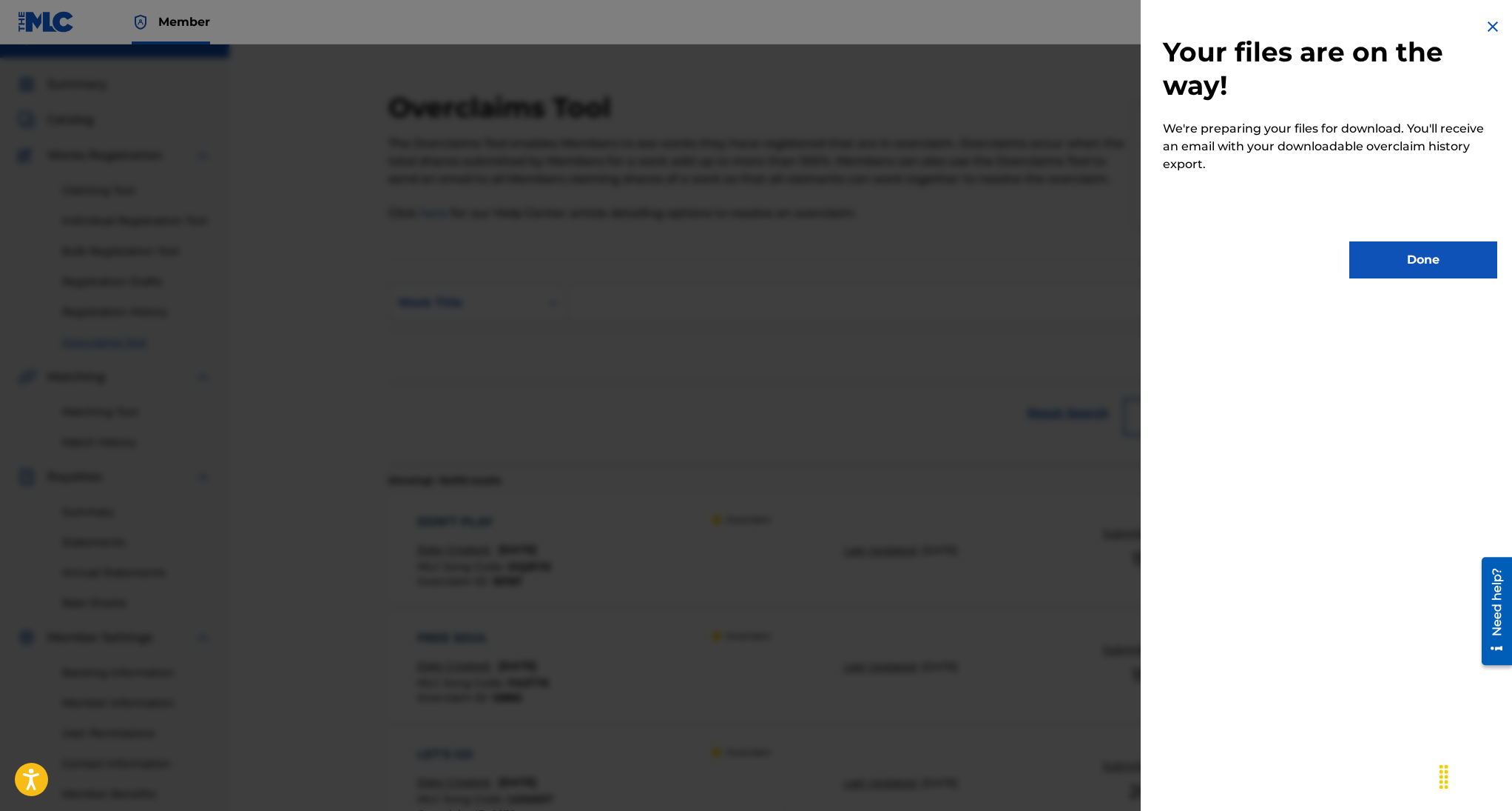
click at [1414, 264] on button "Done" at bounding box center [1423, 260] width 148 height 37
